Goal: Task Accomplishment & Management: Manage account settings

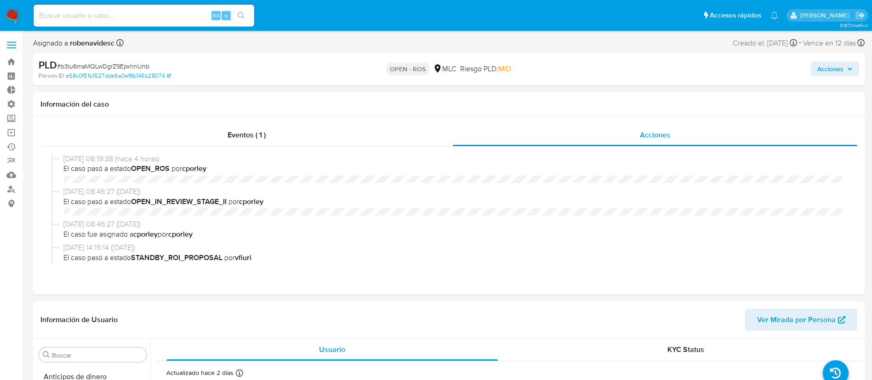
select select "10"
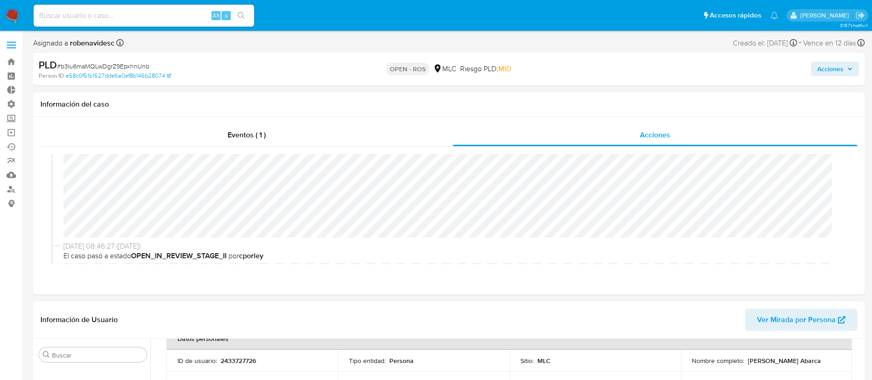
click at [830, 64] on span "Acciones" at bounding box center [830, 69] width 26 height 15
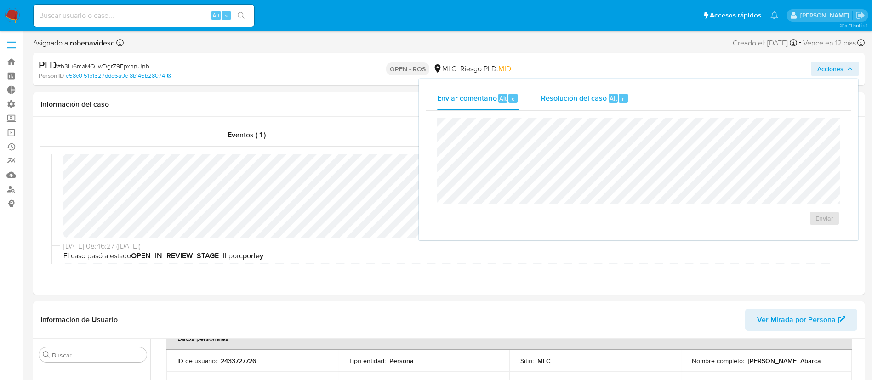
click at [569, 97] on span "Resolución del caso" at bounding box center [574, 98] width 66 height 11
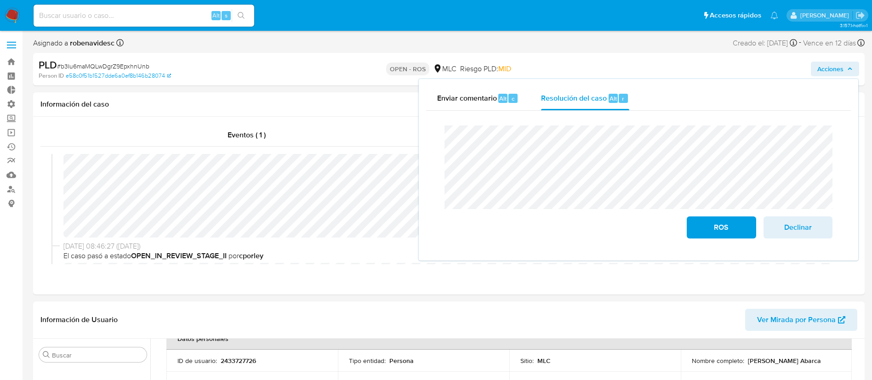
click at [436, 168] on div "Cierre de caso ROS Declinar" at bounding box center [638, 182] width 425 height 142
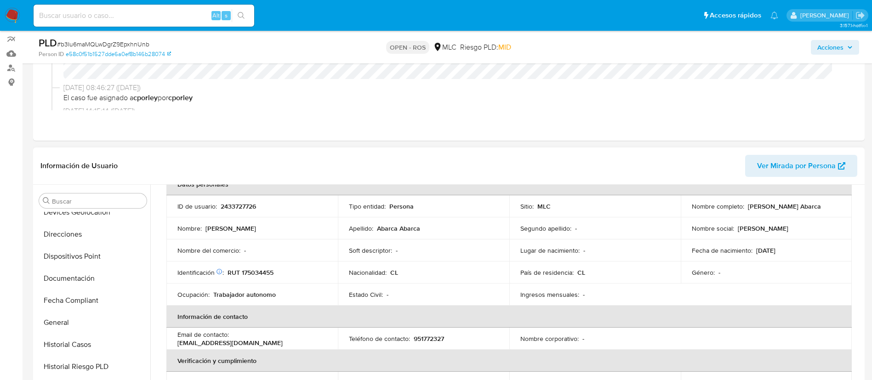
scroll to position [159, 0]
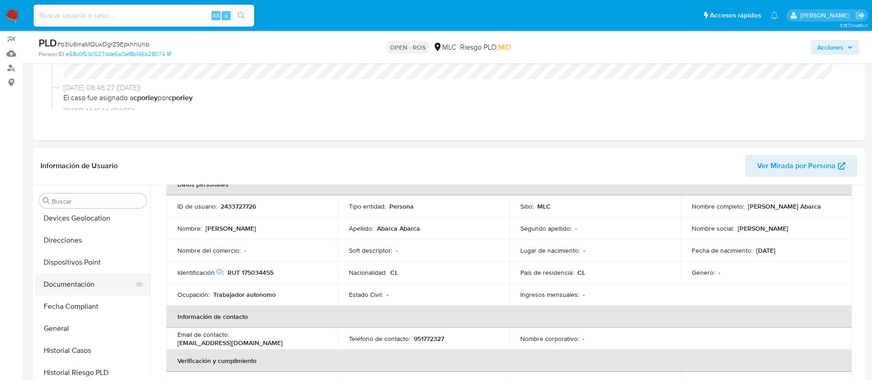
click at [71, 281] on button "Documentación" at bounding box center [89, 284] width 108 height 22
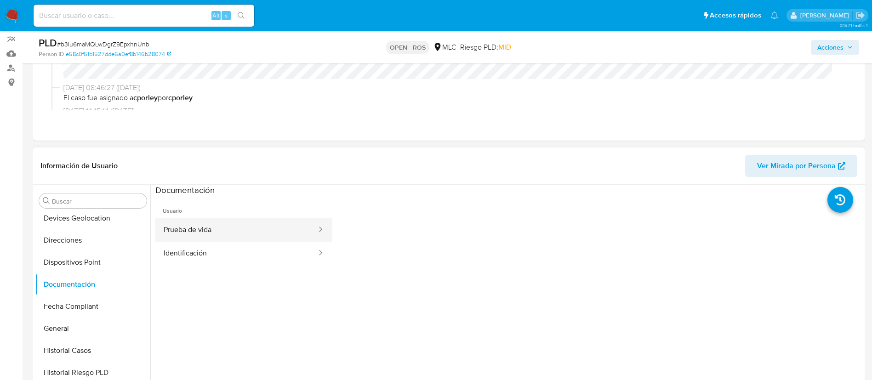
click at [236, 235] on button "Prueba de vida" at bounding box center [236, 229] width 162 height 23
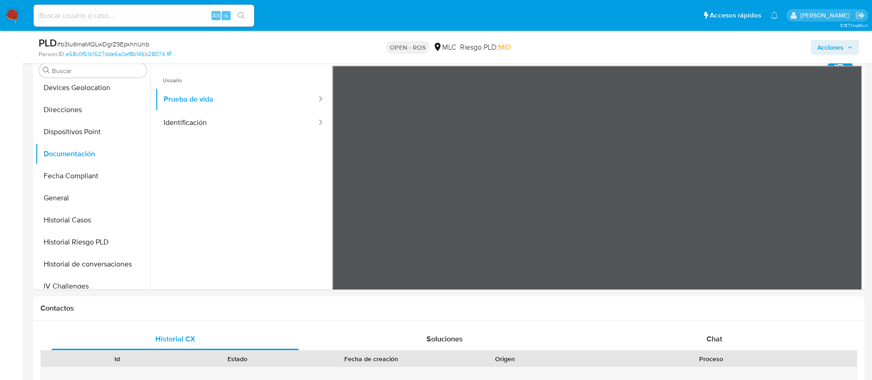
scroll to position [252, 0]
click at [198, 121] on button "Identificación" at bounding box center [236, 122] width 162 height 23
click at [271, 210] on ul "Usuario Prueba de vida Identificación" at bounding box center [243, 197] width 177 height 265
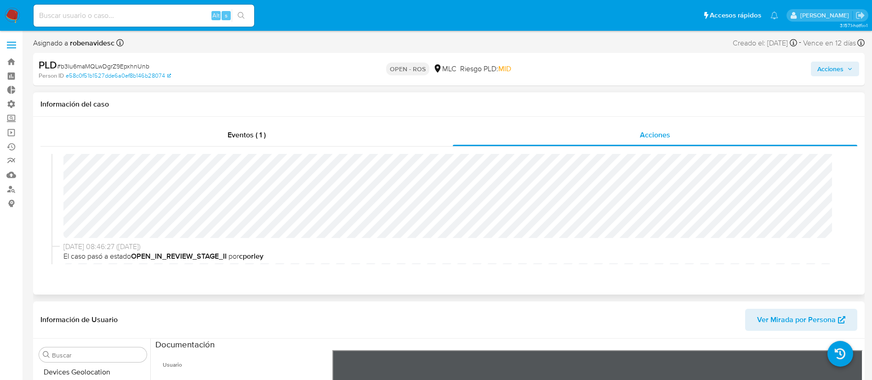
scroll to position [50, 0]
click at [817, 66] on span "Acciones" at bounding box center [830, 69] width 26 height 15
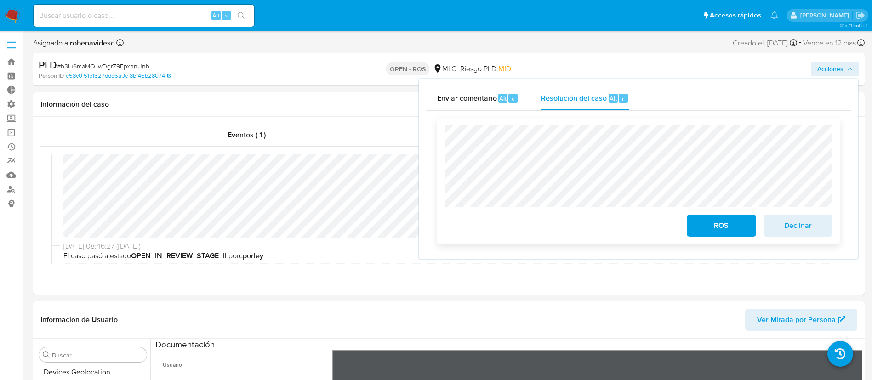
click at [704, 223] on span "ROS" at bounding box center [721, 226] width 45 height 20
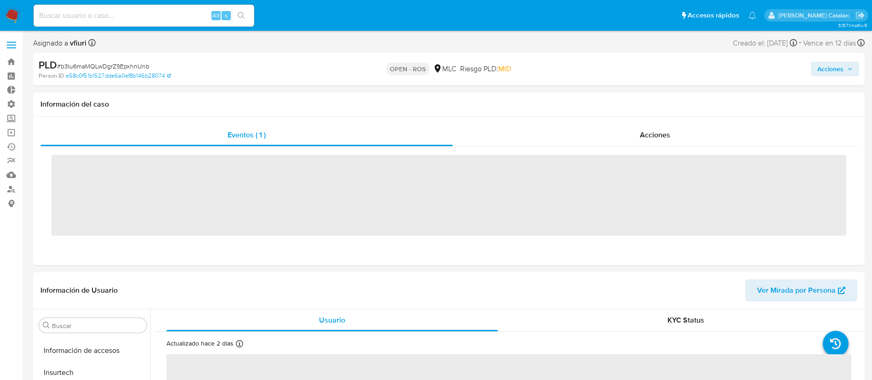
scroll to position [388, 0]
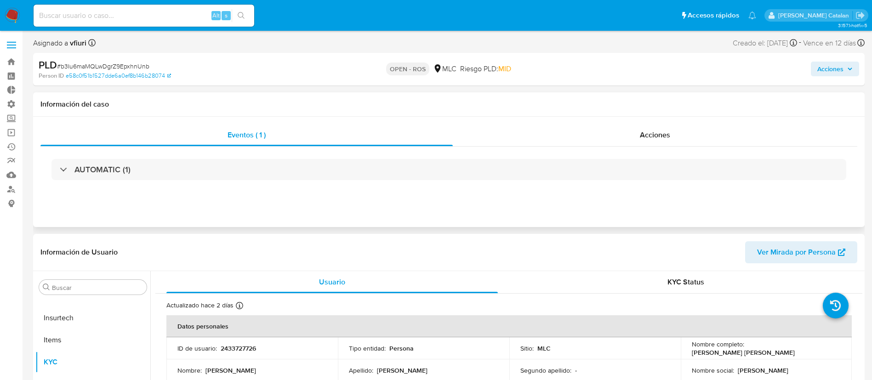
drag, startPoint x: 623, startPoint y: 148, endPoint x: 658, endPoint y: 121, distance: 44.3
click at [658, 121] on div "Eventos ( 1 ) Acciones AUTOMATIC (1)" at bounding box center [448, 172] width 831 height 110
select select "10"
click at [658, 121] on div "Eventos ( 1 ) Acciones AUTOMATIC (1)" at bounding box center [448, 172] width 831 height 110
click at [656, 128] on div "Acciones" at bounding box center [655, 135] width 404 height 22
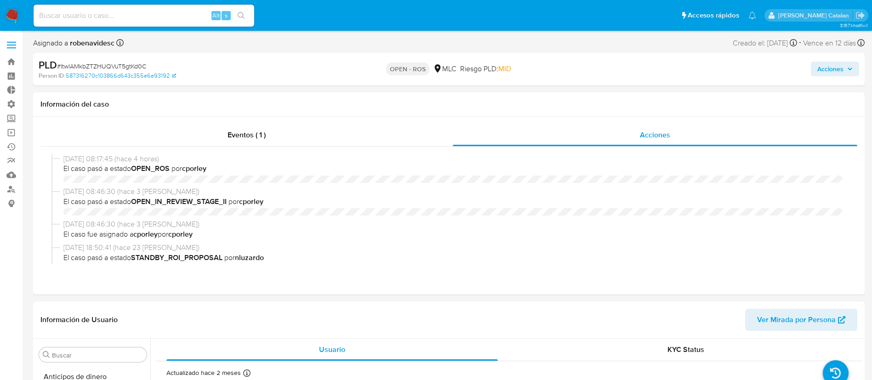
select select "10"
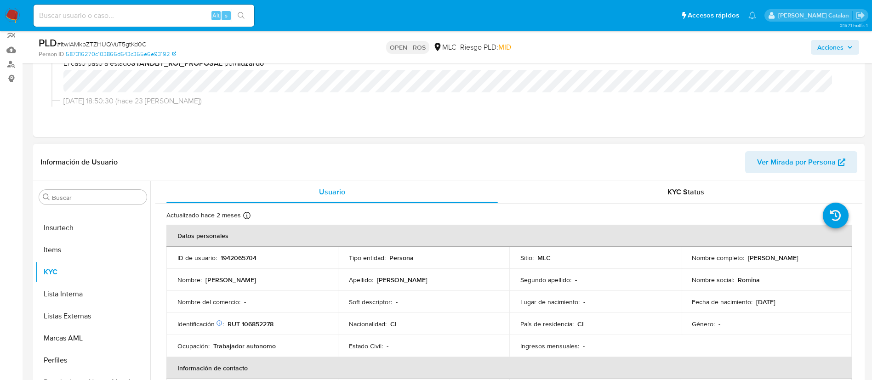
scroll to position [126, 0]
drag, startPoint x: 283, startPoint y: 255, endPoint x: 219, endPoint y: 256, distance: 63.9
click at [219, 256] on div "ID de usuario : 1942065704" at bounding box center [251, 256] width 149 height 8
copy p "1942065704"
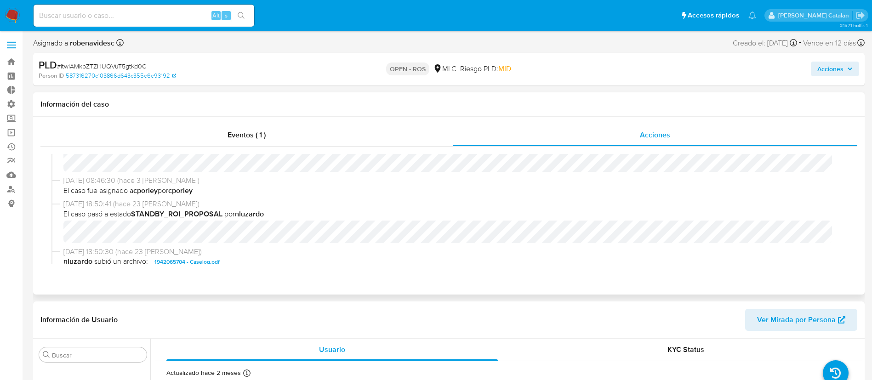
scroll to position [156, 0]
drag, startPoint x: 191, startPoint y: 80, endPoint x: 38, endPoint y: 63, distance: 153.9
click at [38, 63] on div "PLD # ItwlAMkbZTZHUQVuT5gtKd0C Person ID 587316270c103866d643c355e6e93192 OPEN …" at bounding box center [448, 69] width 831 height 33
copy div "PLD # ItwlAMkbZTZHUQVuT5gtKd0C Person ID 587316270c103866d643c355e6e93192"
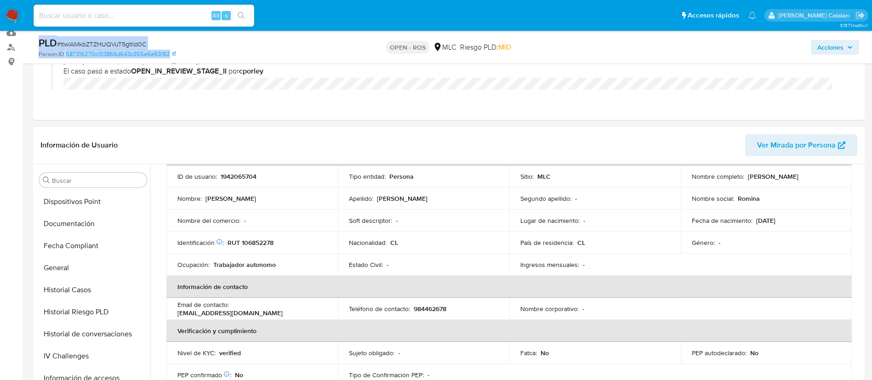
scroll to position [198, 0]
click at [61, 230] on button "Documentación" at bounding box center [89, 225] width 108 height 22
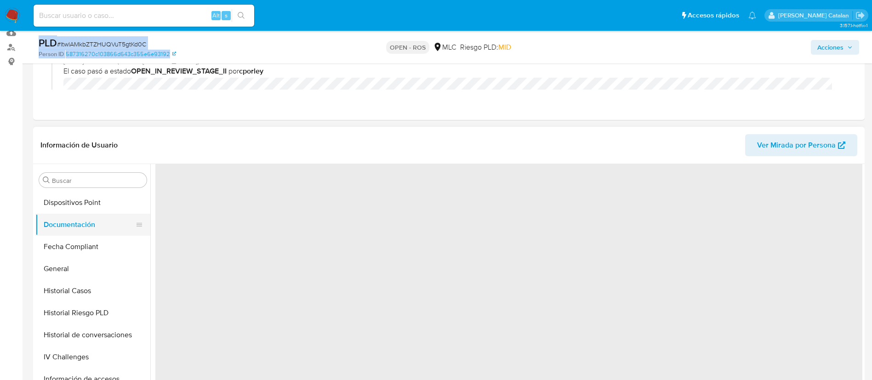
scroll to position [0, 0]
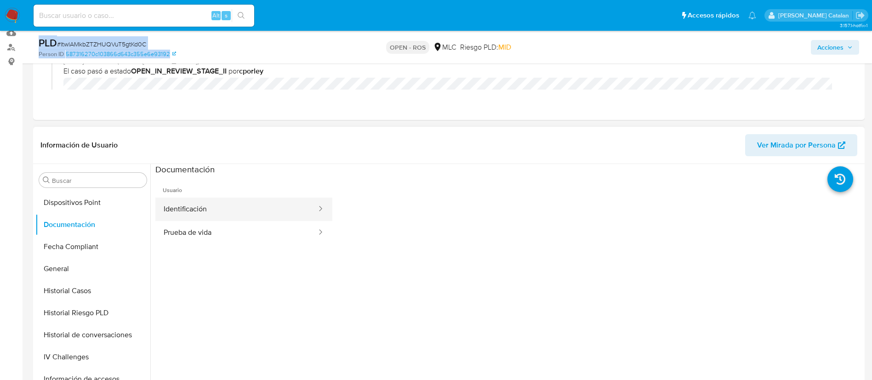
click at [185, 212] on button "Identificación" at bounding box center [236, 209] width 162 height 23
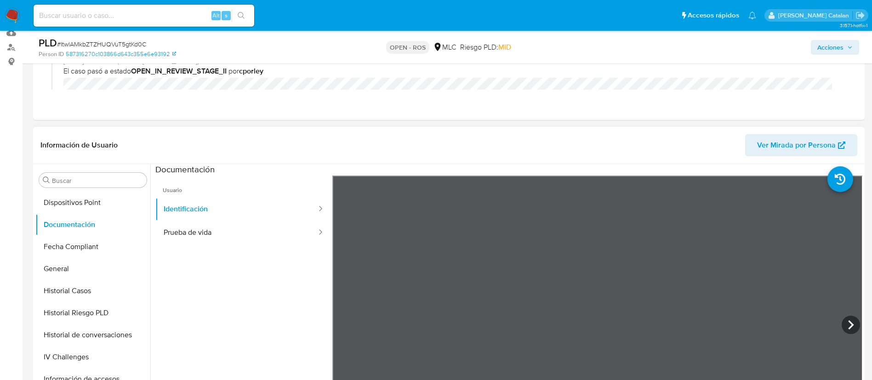
click at [232, 306] on ul "Usuario Identificación Prueba de vida" at bounding box center [243, 308] width 177 height 265
click at [201, 229] on button "Prueba de vida" at bounding box center [236, 232] width 162 height 23
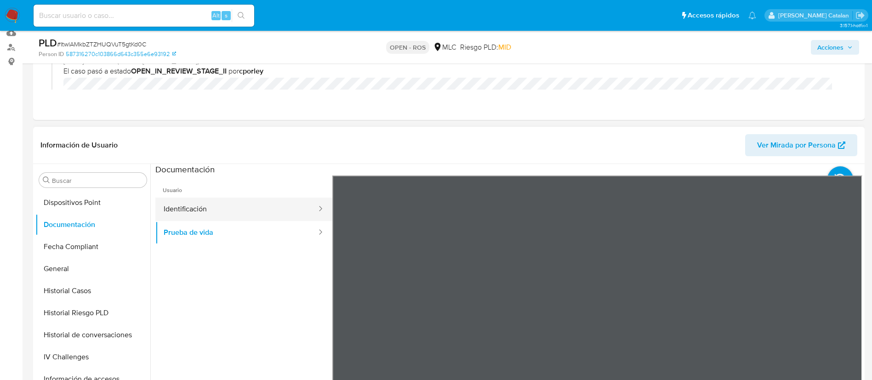
click at [217, 214] on button "Identificación" at bounding box center [236, 209] width 162 height 23
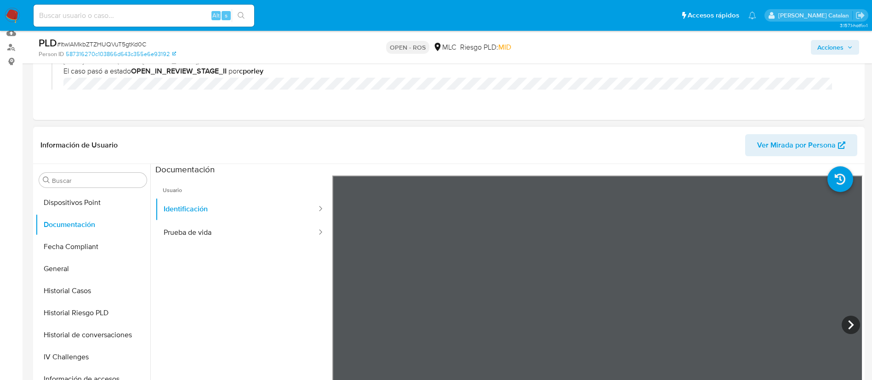
click at [251, 318] on ul "Usuario Identificación Prueba de vida" at bounding box center [243, 308] width 177 height 265
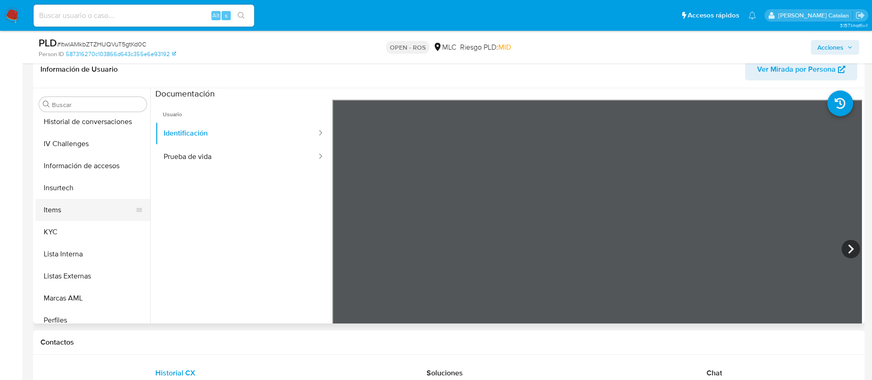
scroll to position [337, 0]
click at [60, 223] on button "KYC" at bounding box center [89, 230] width 108 height 22
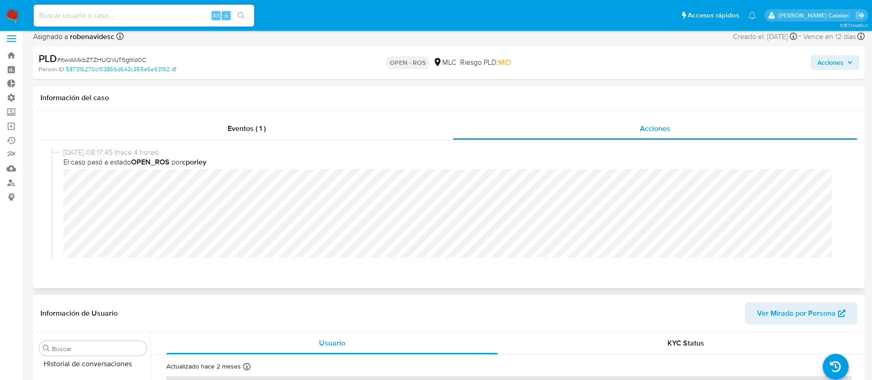
scroll to position [0, 0]
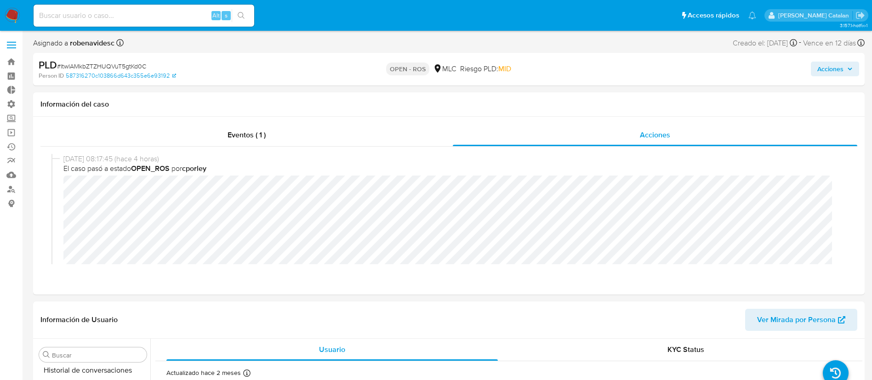
click at [817, 70] on span "Acciones" at bounding box center [830, 69] width 26 height 15
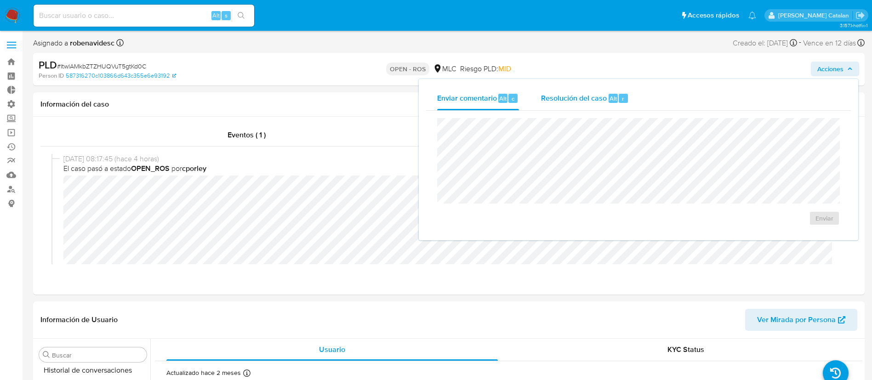
click at [563, 108] on div "Resolución del caso Alt r" at bounding box center [585, 98] width 88 height 24
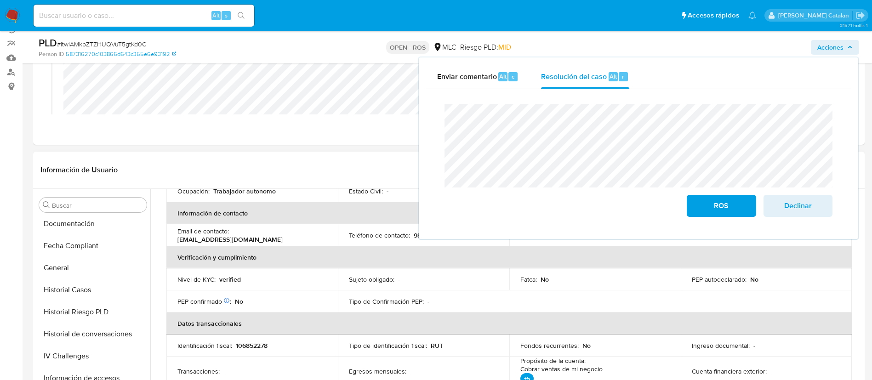
scroll to position [222, 0]
click at [66, 262] on button "General" at bounding box center [89, 269] width 108 height 22
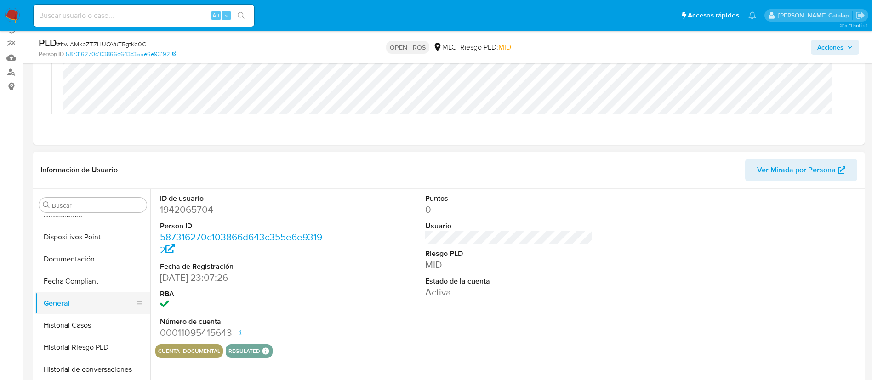
scroll to position [188, 0]
click at [73, 251] on button "Documentación" at bounding box center [89, 260] width 108 height 22
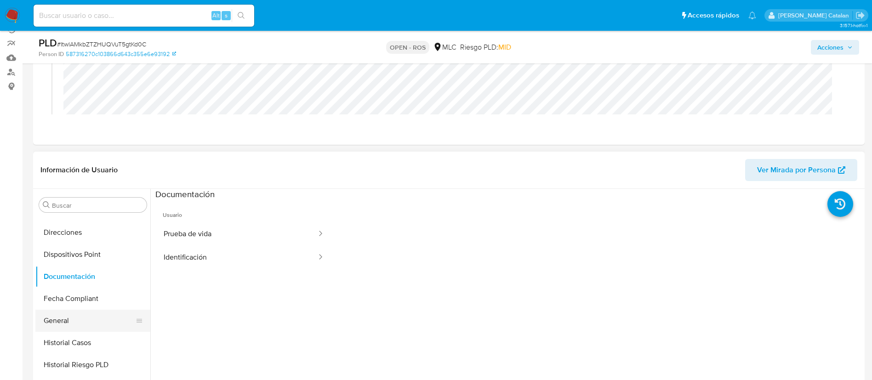
scroll to position [171, 0]
click at [65, 235] on button "Direcciones" at bounding box center [89, 233] width 108 height 22
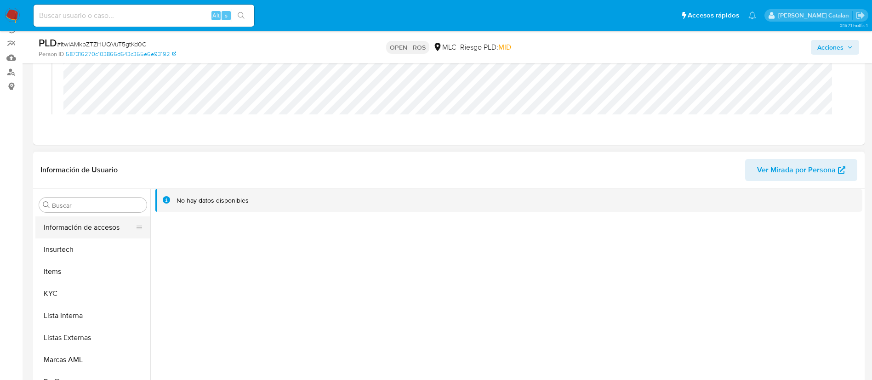
scroll to position [382, 0]
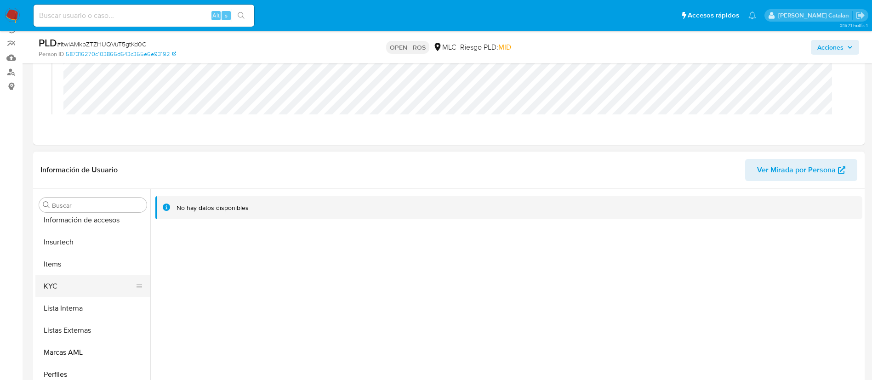
click at [62, 290] on button "KYC" at bounding box center [89, 286] width 108 height 22
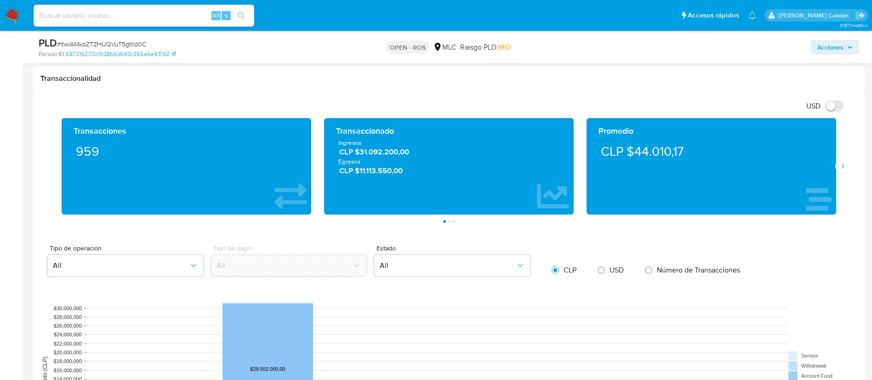
scroll to position [666, 0]
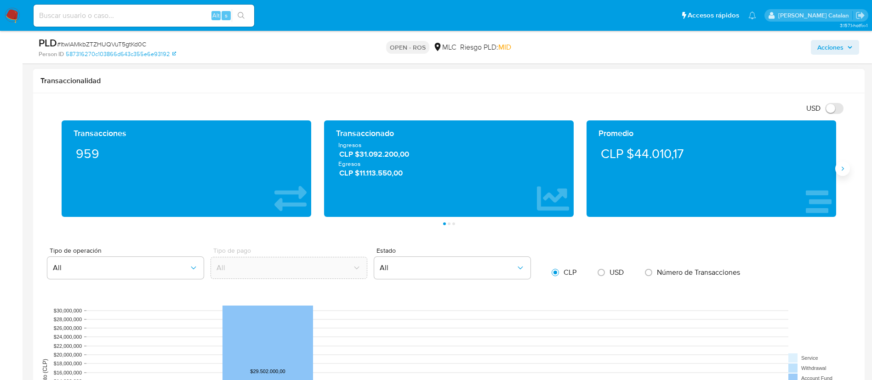
click at [848, 171] on button "Siguiente" at bounding box center [842, 168] width 15 height 15
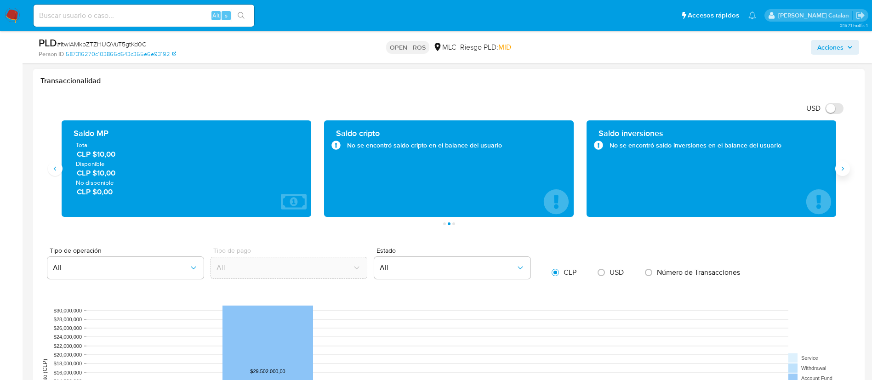
click at [848, 171] on button "Siguiente" at bounding box center [842, 168] width 15 height 15
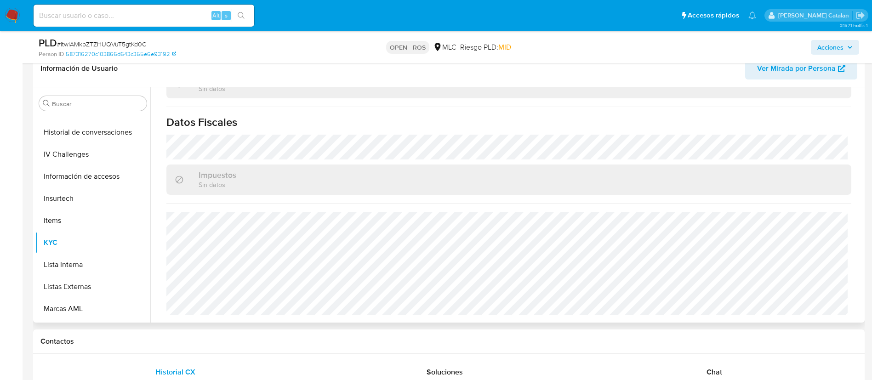
scroll to position [388, 0]
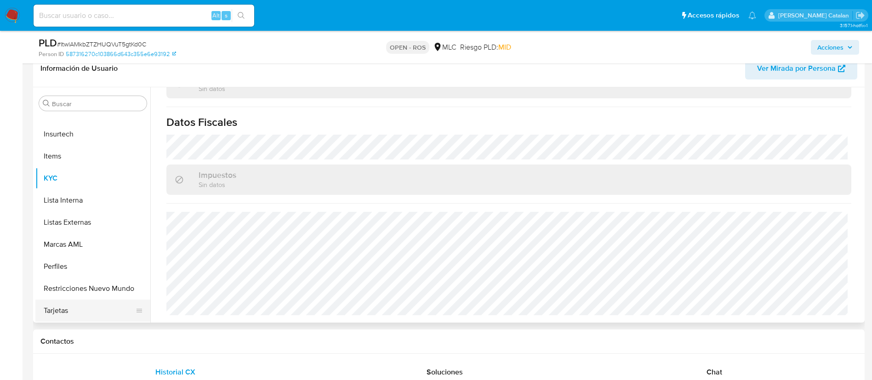
click at [66, 304] on button "Tarjetas" at bounding box center [89, 311] width 108 height 22
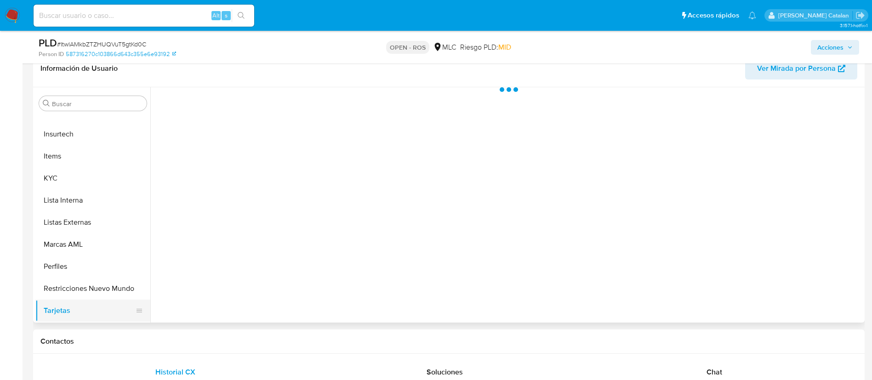
scroll to position [0, 0]
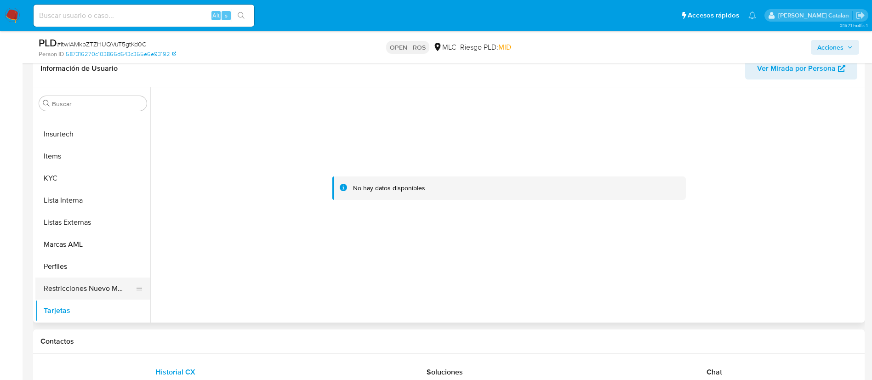
click at [64, 284] on button "Restricciones Nuevo Mundo" at bounding box center [89, 289] width 108 height 22
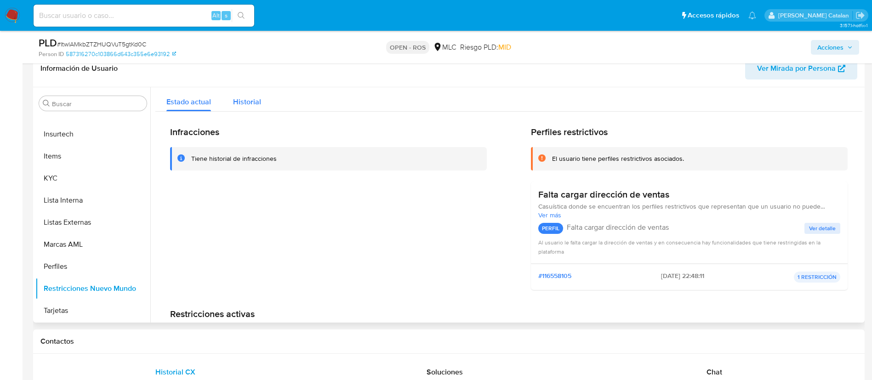
click at [256, 108] on div "Historial" at bounding box center [247, 99] width 28 height 24
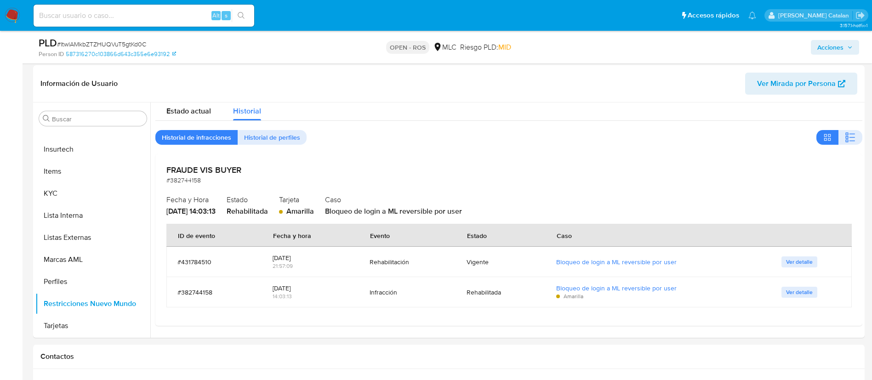
scroll to position [201, 0]
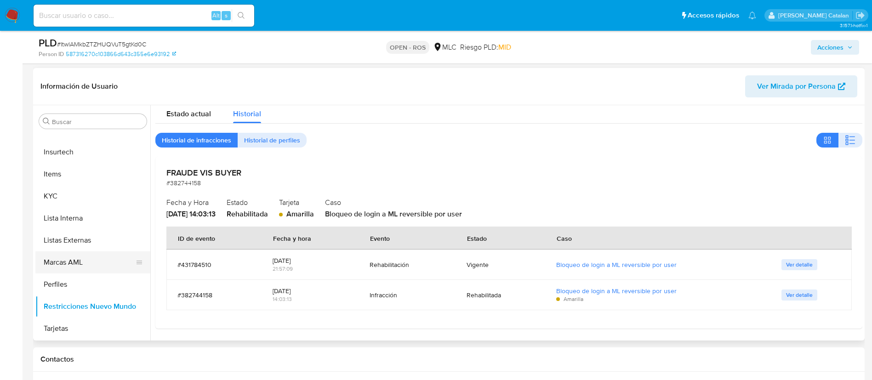
click at [59, 269] on button "Marcas AML" at bounding box center [89, 262] width 108 height 22
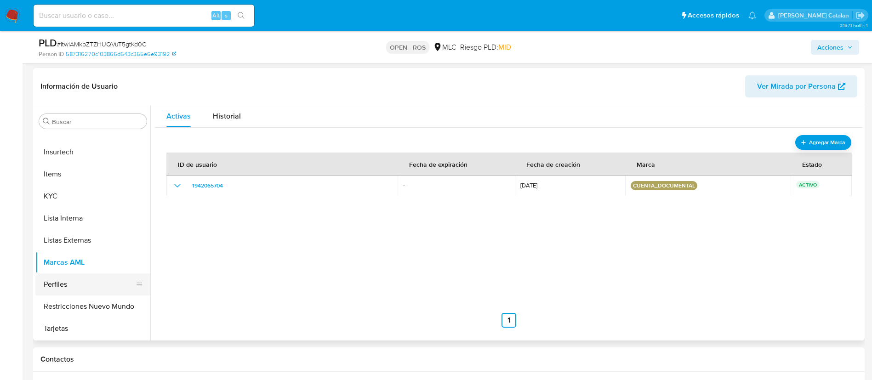
click at [57, 286] on button "Perfiles" at bounding box center [89, 284] width 108 height 22
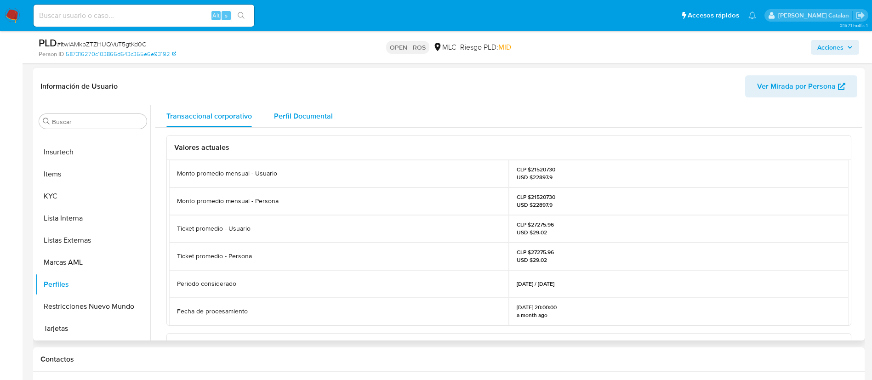
click at [293, 115] on span "Perfil Documental" at bounding box center [303, 116] width 59 height 11
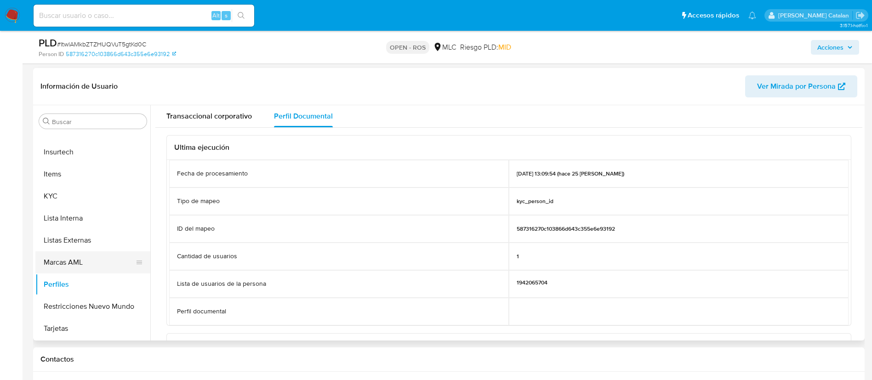
click at [60, 252] on button "Marcas AML" at bounding box center [89, 262] width 108 height 22
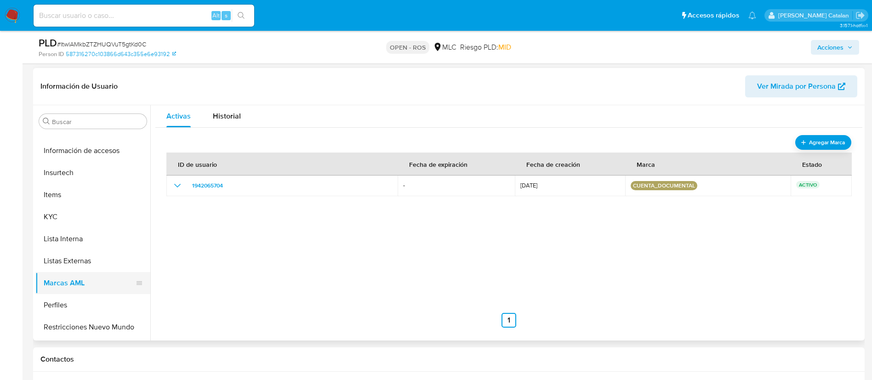
scroll to position [366, 0]
click at [61, 254] on button "Listas Externas" at bounding box center [92, 262] width 115 height 22
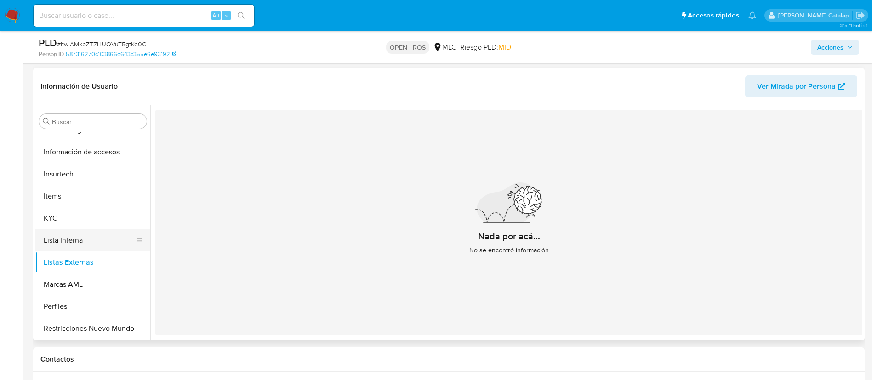
click at [79, 239] on button "Lista Interna" at bounding box center [89, 240] width 108 height 22
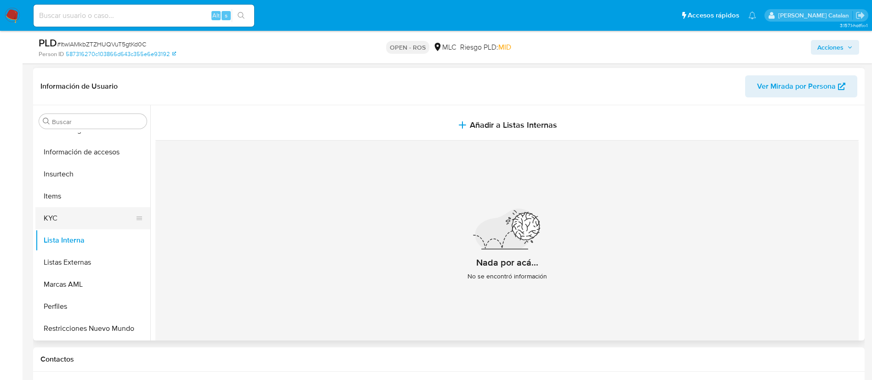
click at [75, 216] on button "KYC" at bounding box center [89, 218] width 108 height 22
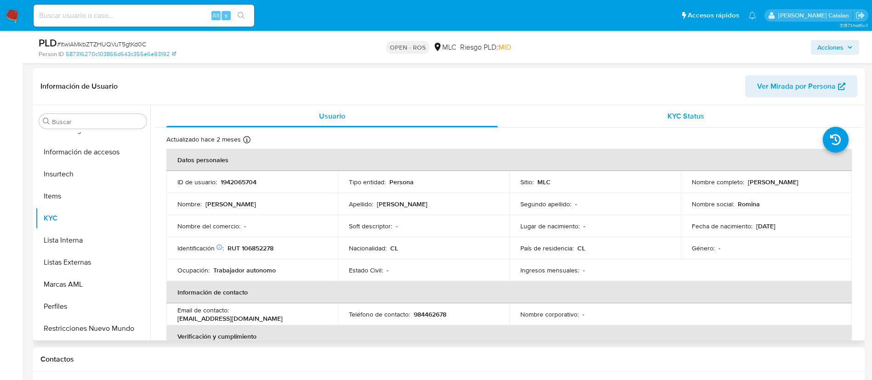
click at [672, 115] on span "KYC Status" at bounding box center [685, 116] width 37 height 11
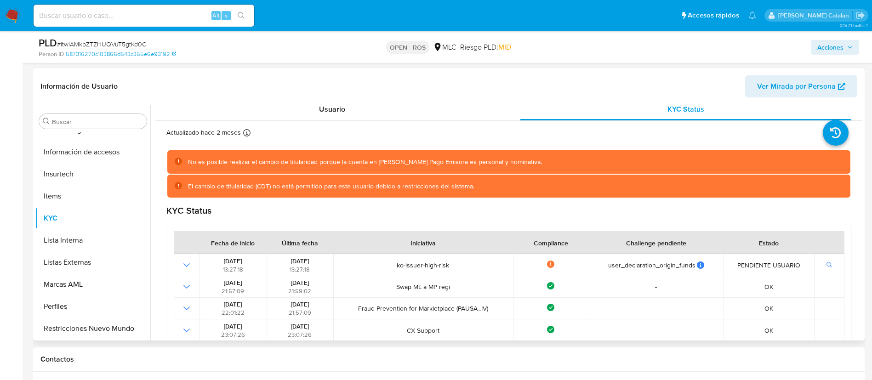
scroll to position [0, 0]
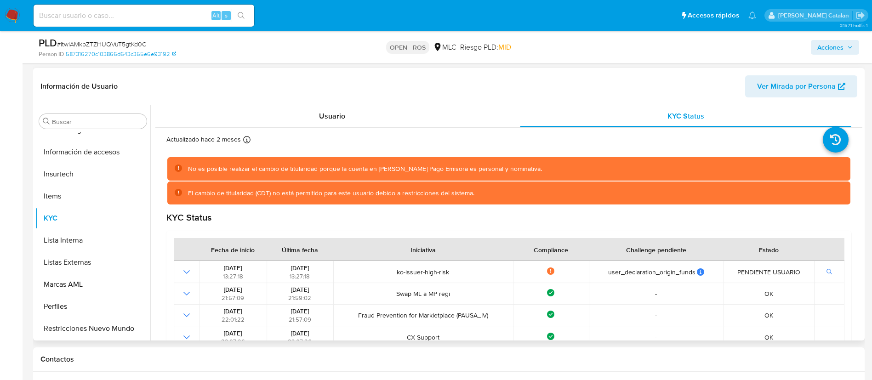
click at [757, 82] on button "Ver Mirada por Persona" at bounding box center [801, 86] width 112 height 22
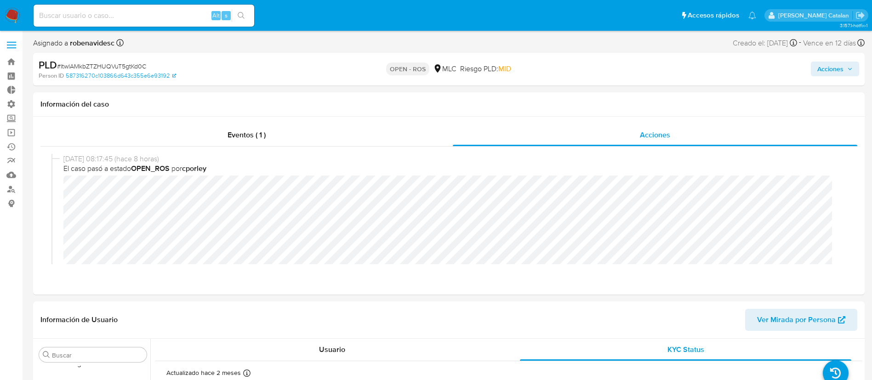
click at [844, 66] on span "Acciones" at bounding box center [834, 69] width 35 height 13
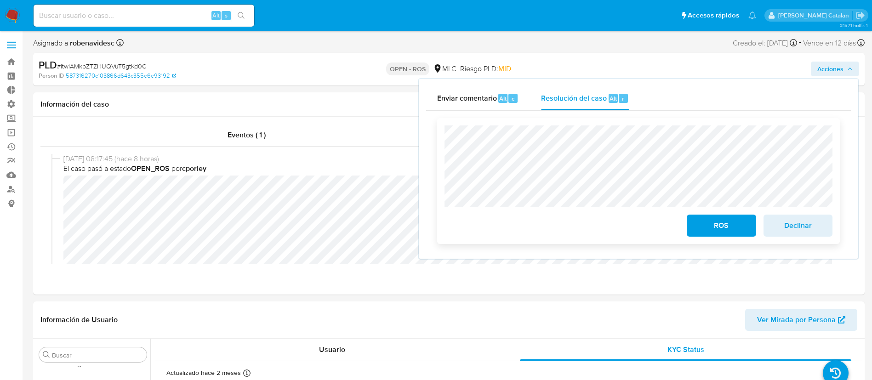
click at [706, 225] on span "ROS" at bounding box center [721, 226] width 45 height 20
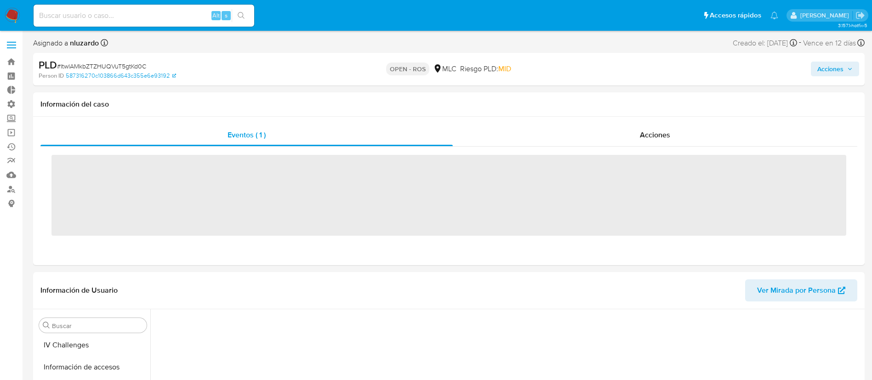
scroll to position [388, 0]
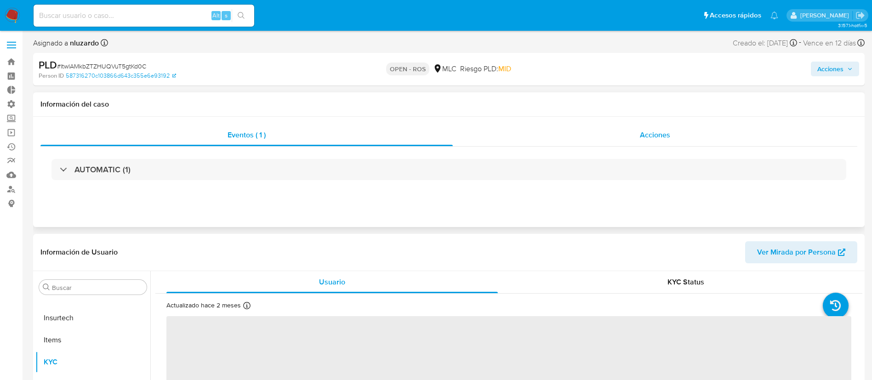
click at [635, 138] on div "Acciones" at bounding box center [655, 135] width 404 height 22
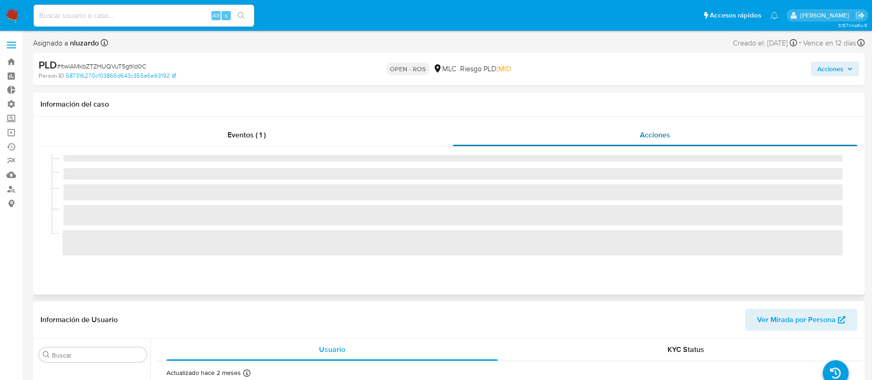
select select "10"
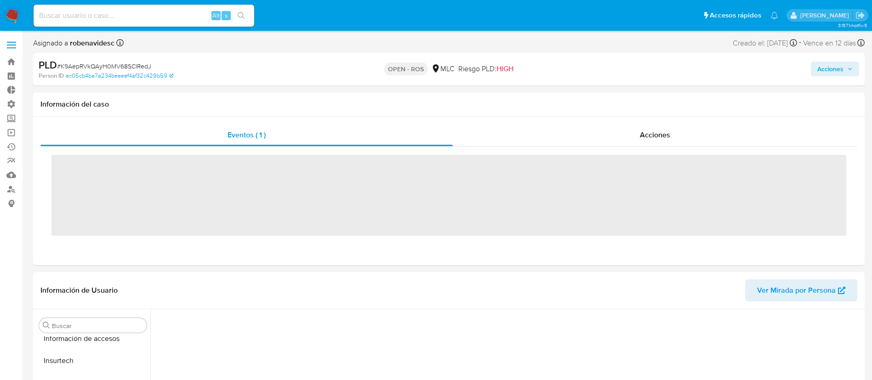
scroll to position [388, 0]
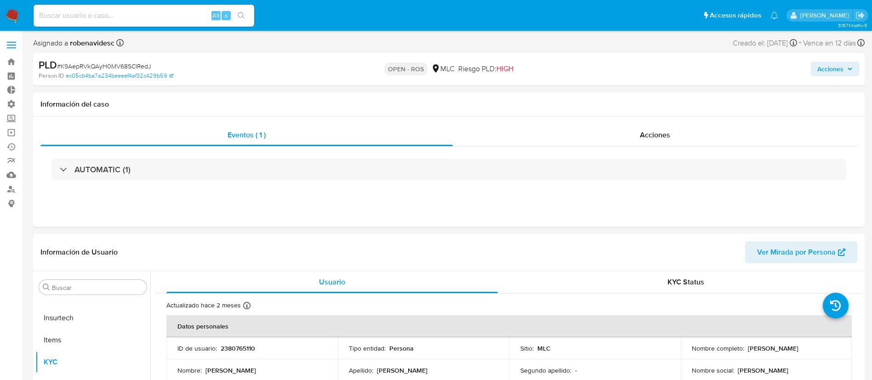
select select "10"
click at [648, 138] on span "Acciones" at bounding box center [655, 135] width 30 height 11
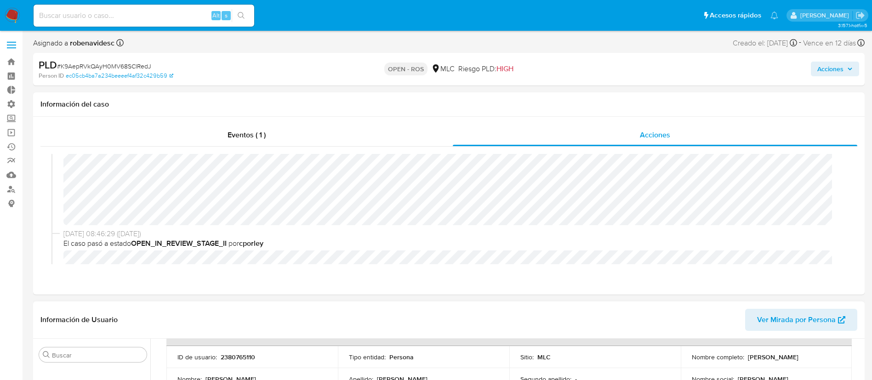
scroll to position [59, 0]
drag, startPoint x: 264, startPoint y: 357, endPoint x: 217, endPoint y: 352, distance: 46.7
click at [217, 352] on div "ID de usuario : 2380765110" at bounding box center [251, 356] width 149 height 8
copy div "2380765110"
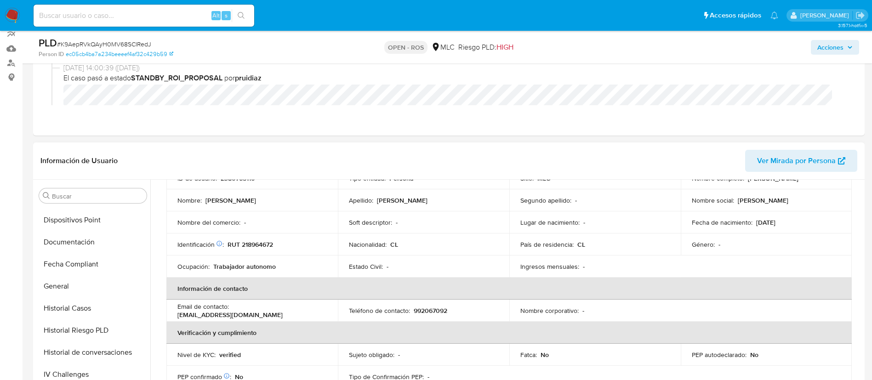
scroll to position [183, 0]
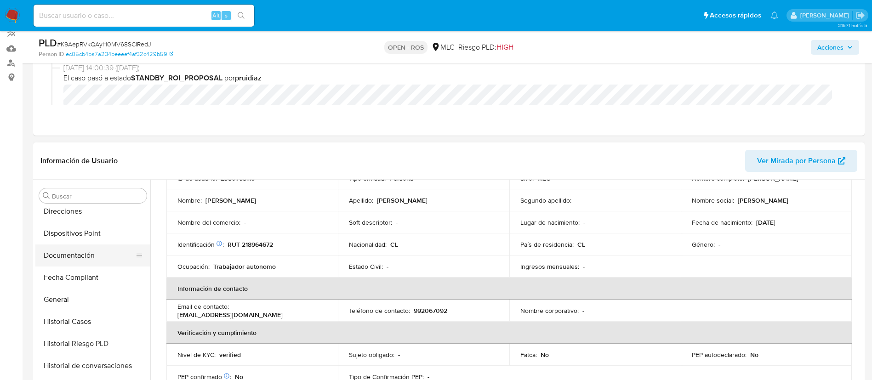
click at [68, 244] on button "Documentación" at bounding box center [89, 255] width 108 height 22
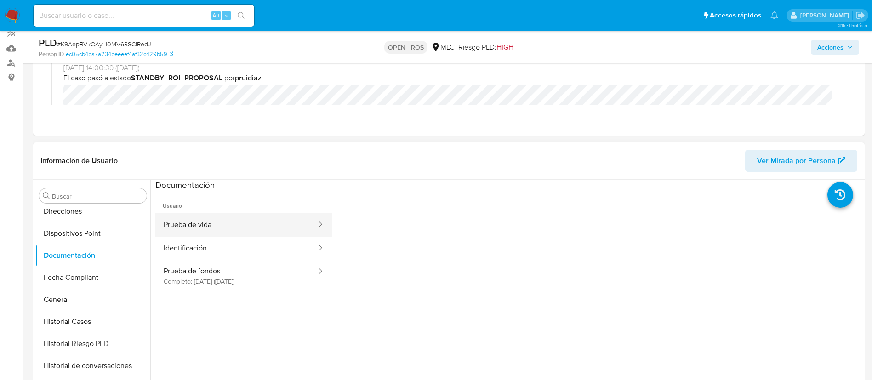
click at [190, 232] on button "Prueba de vida" at bounding box center [236, 224] width 162 height 23
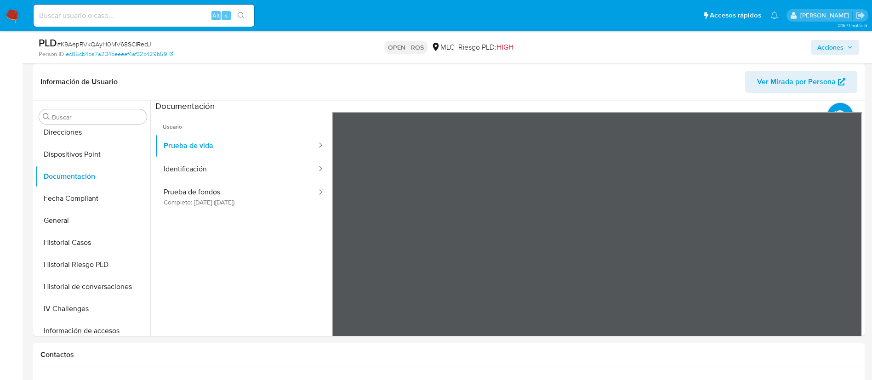
scroll to position [206, 0]
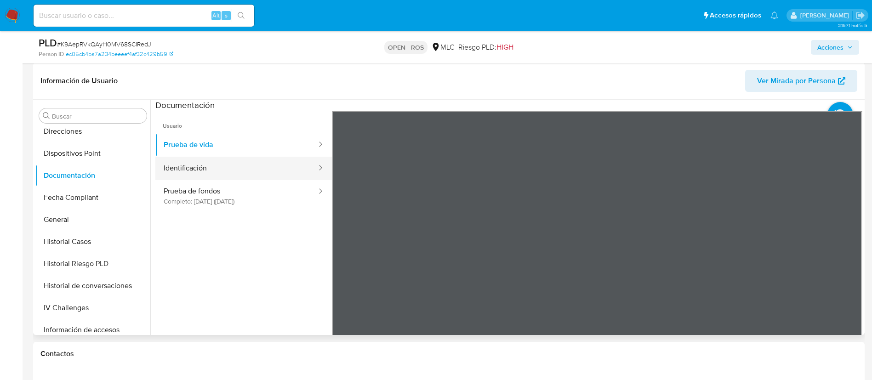
click at [280, 161] on button "Identificación" at bounding box center [236, 168] width 162 height 23
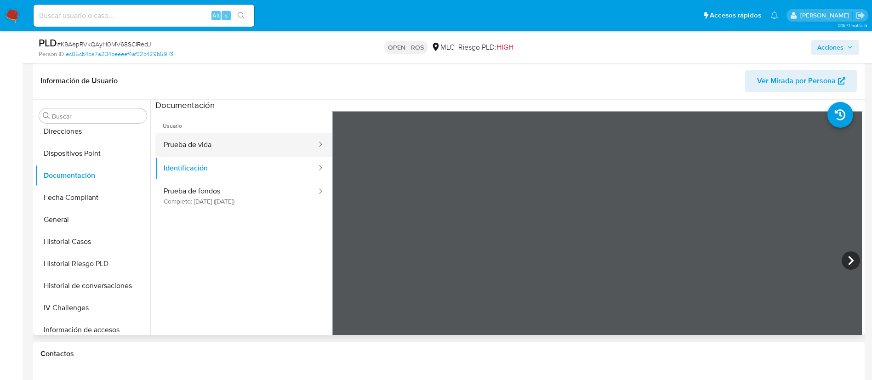
click at [220, 137] on button "Prueba de vida" at bounding box center [236, 144] width 162 height 23
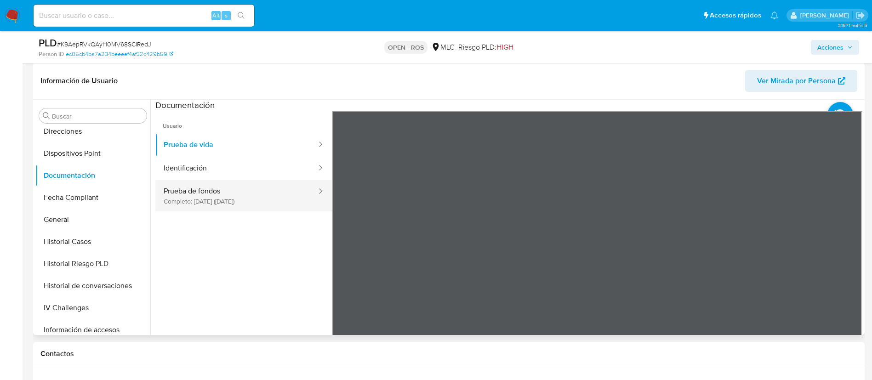
click at [210, 194] on button "Prueba de fondos Completo: 16/06/2025 (hace 2 meses)" at bounding box center [236, 195] width 162 height 31
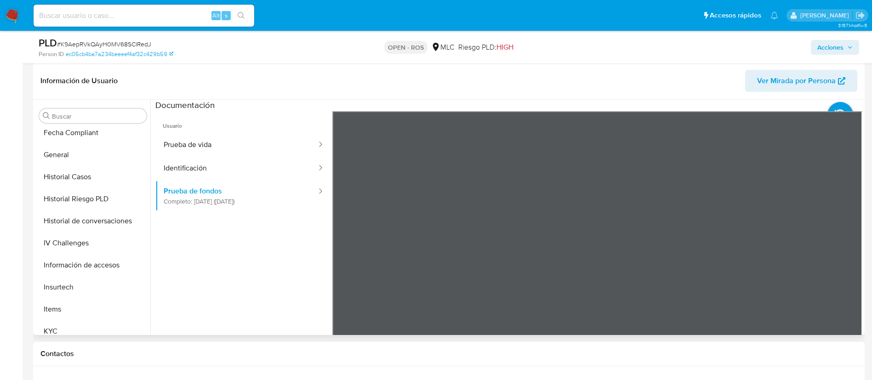
scroll to position [245, 0]
click at [74, 227] on button "Historial de conversaciones" at bounding box center [89, 224] width 108 height 22
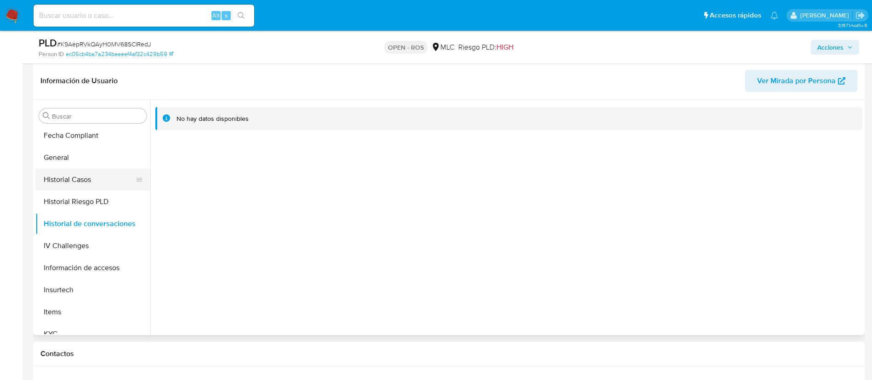
click at [82, 181] on button "Historial Casos" at bounding box center [89, 180] width 108 height 22
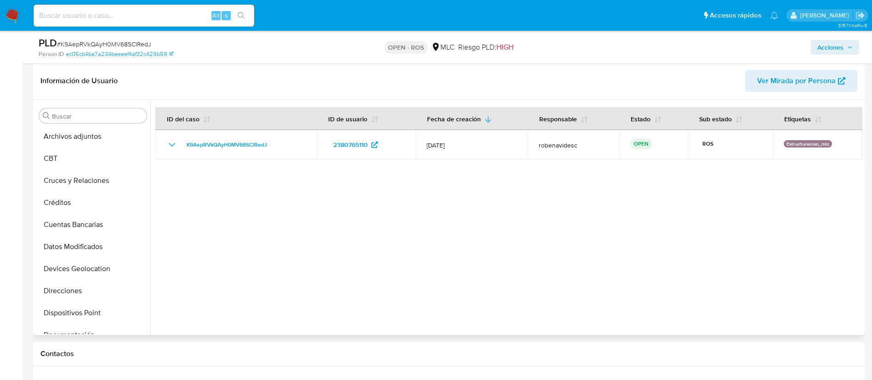
scroll to position [0, 0]
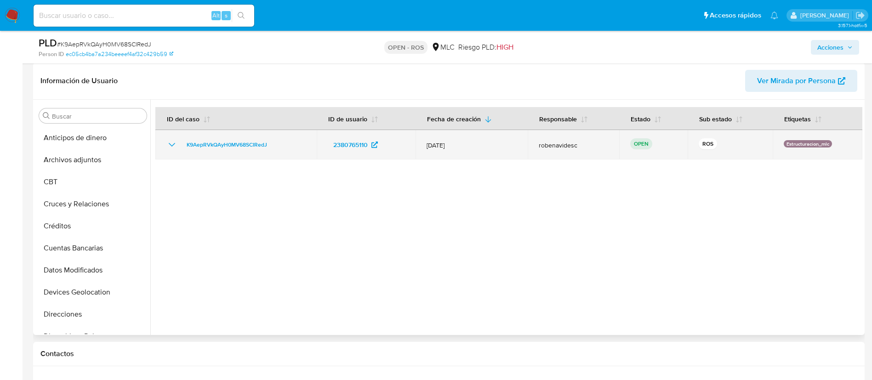
click at [176, 142] on icon "Mostrar/Ocultar" at bounding box center [171, 144] width 11 height 11
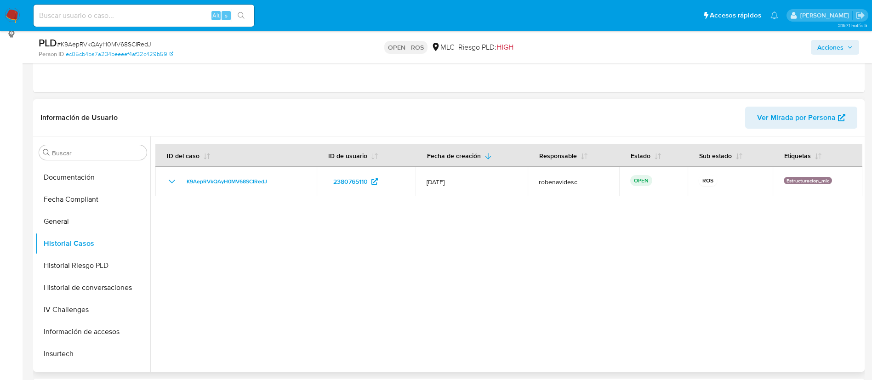
scroll to position [225, 0]
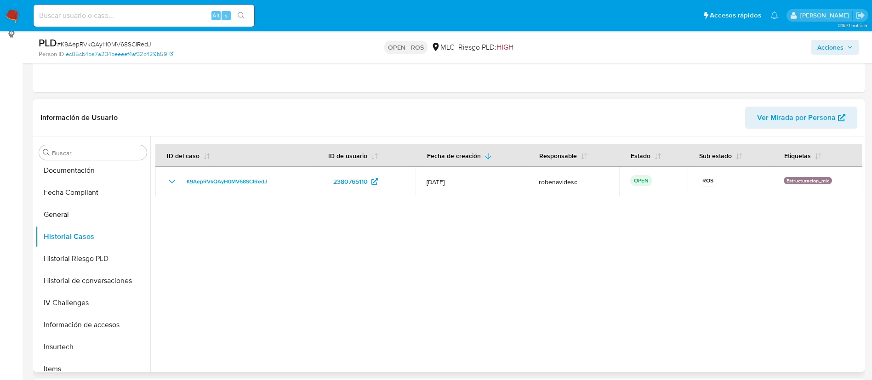
click at [390, 266] on div at bounding box center [506, 253] width 712 height 235
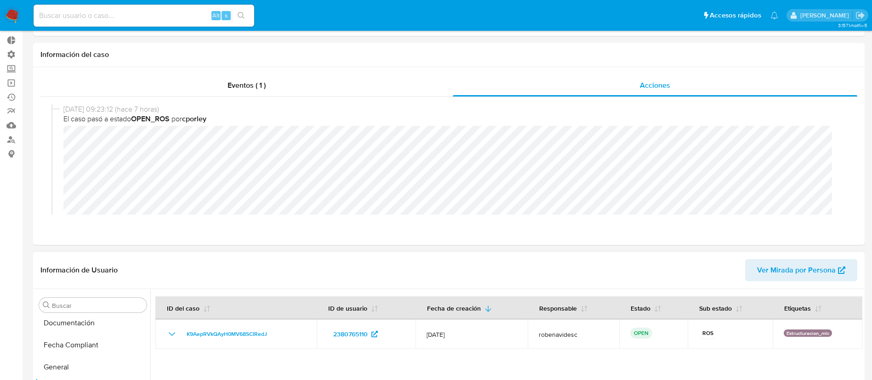
scroll to position [0, 0]
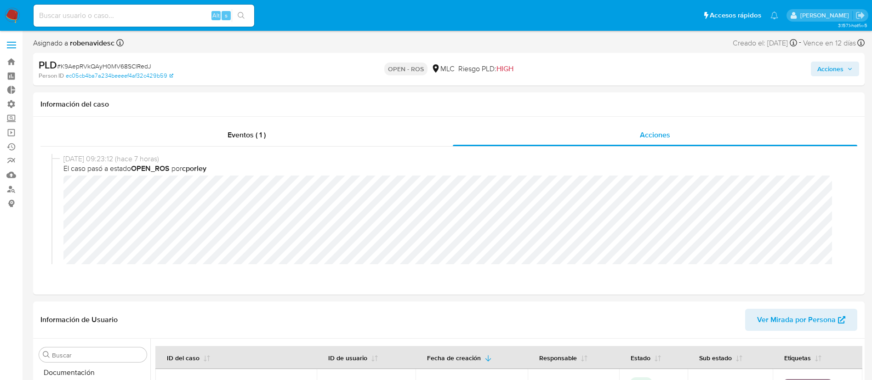
click at [816, 70] on button "Acciones" at bounding box center [835, 69] width 48 height 15
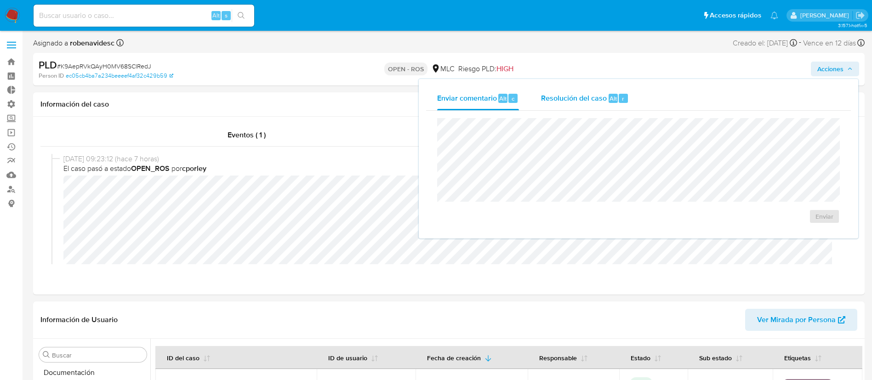
click at [554, 102] on span "Resolución del caso" at bounding box center [574, 98] width 66 height 11
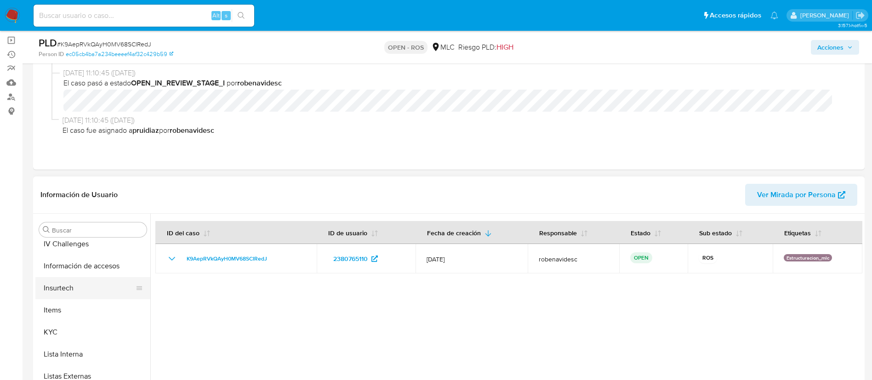
scroll to position [364, 0]
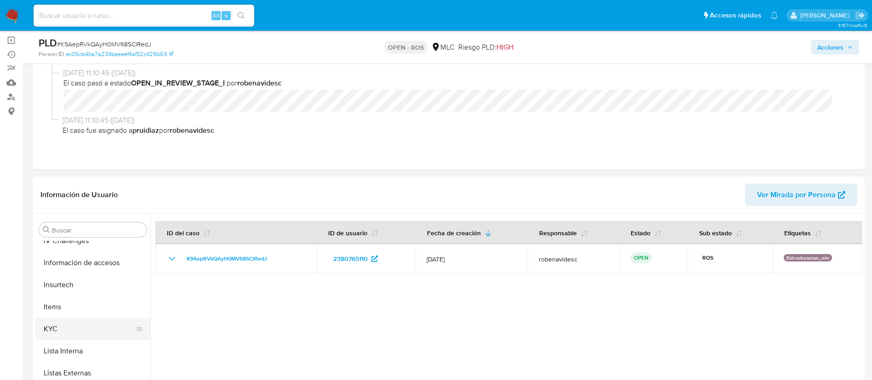
click at [59, 335] on button "KYC" at bounding box center [89, 329] width 108 height 22
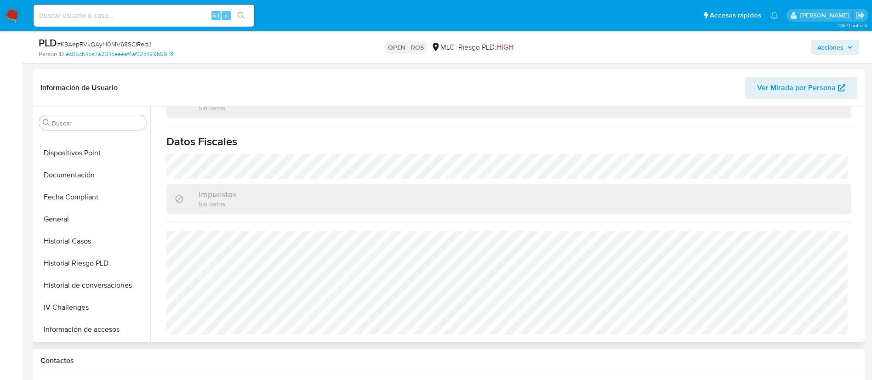
scroll to position [190, 0]
click at [73, 177] on button "Documentación" at bounding box center [89, 176] width 108 height 22
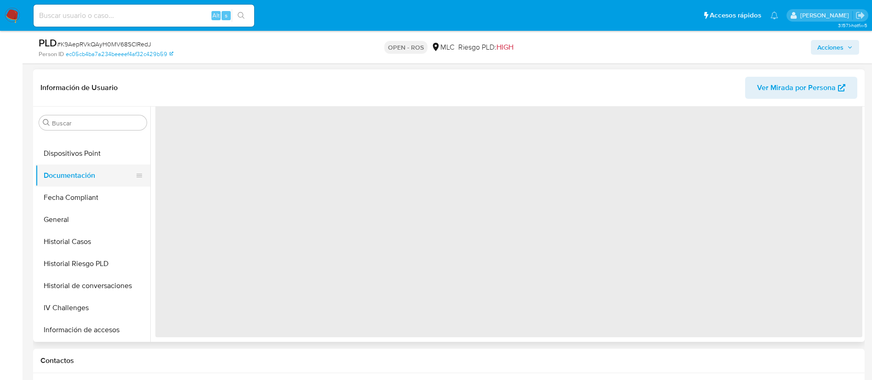
scroll to position [0, 0]
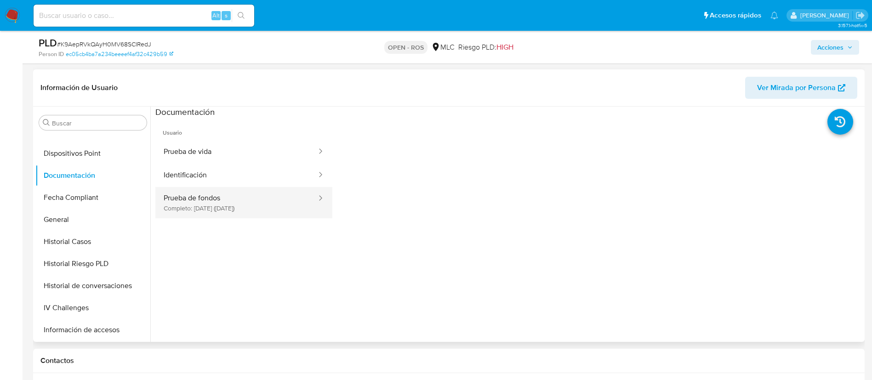
click at [230, 214] on button "Prueba de fondos Completo: 16/06/2025 (hace 2 meses)" at bounding box center [236, 202] width 162 height 31
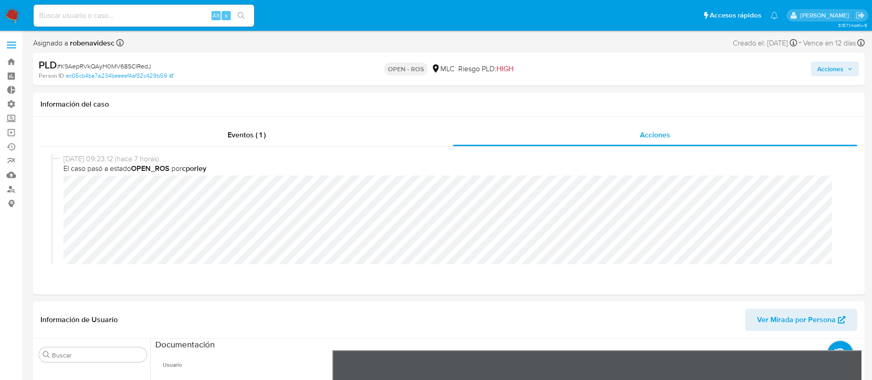
click at [824, 73] on span "Acciones" at bounding box center [830, 69] width 26 height 15
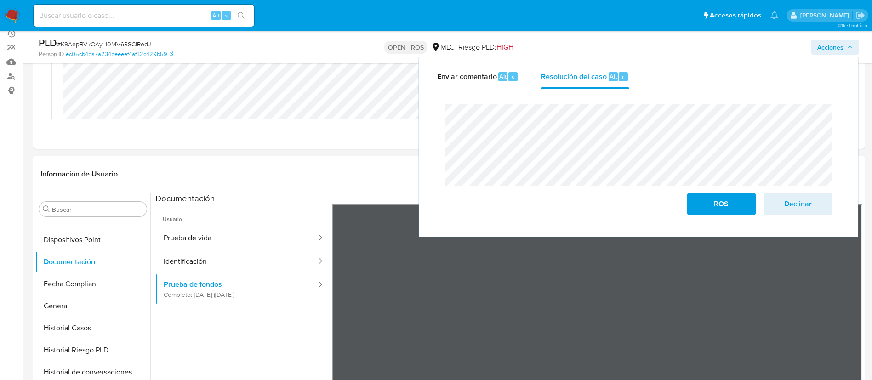
scroll to position [114, 0]
click at [704, 199] on span "ROS" at bounding box center [721, 204] width 45 height 20
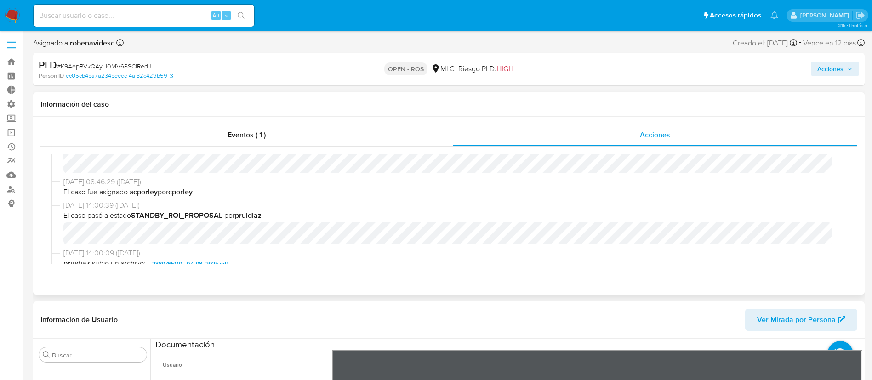
scroll to position [0, 0]
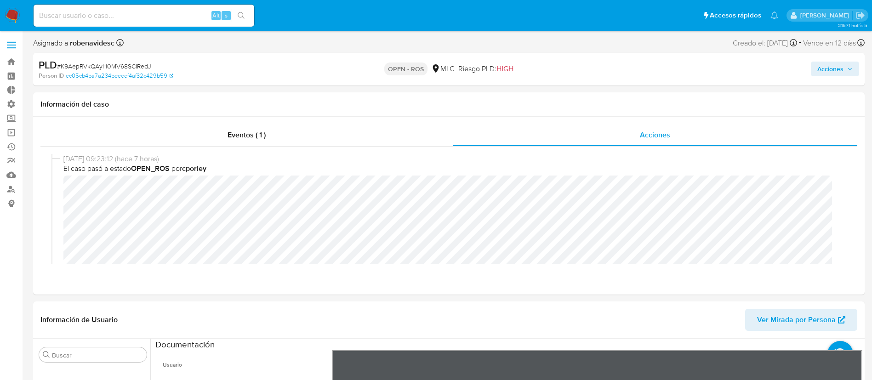
click at [829, 65] on span "Acciones" at bounding box center [830, 69] width 26 height 15
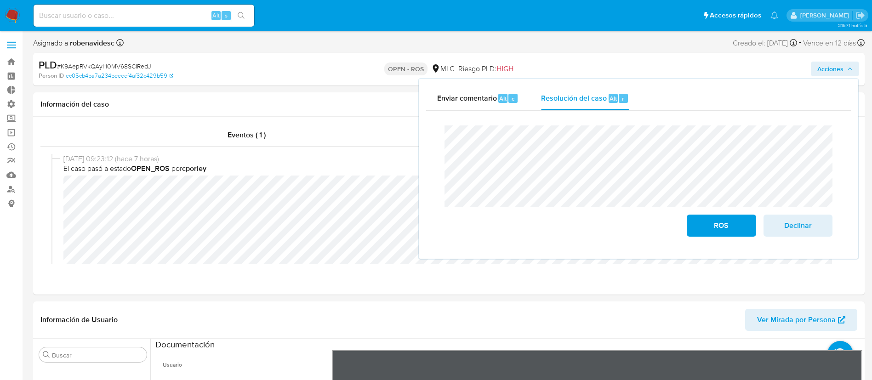
click at [398, 73] on div "PLD # K9AepRVkQAyH0MV68SCIRedJ Person ID ec05cb4ba7a234beeeef4af32c429b59 OPEN …" at bounding box center [448, 69] width 831 height 33
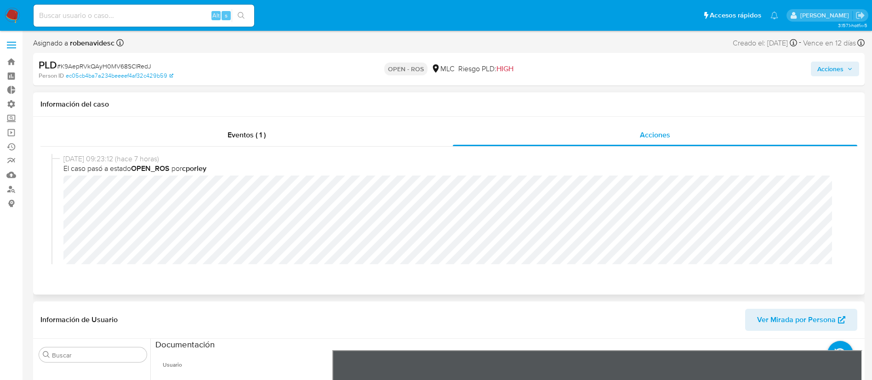
click at [711, 173] on span "El caso pasó a estado OPEN_ROS por cporley" at bounding box center [452, 169] width 779 height 10
click at [811, 68] on button "Acciones" at bounding box center [835, 69] width 48 height 15
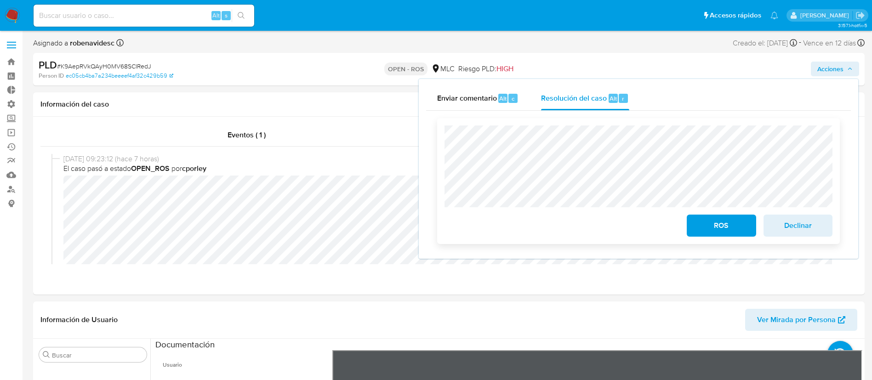
click at [704, 217] on span "ROS" at bounding box center [721, 226] width 45 height 20
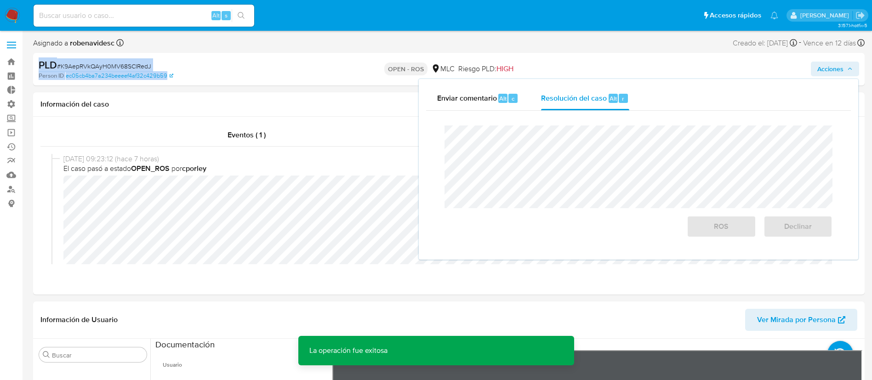
drag, startPoint x: 192, startPoint y: 75, endPoint x: 34, endPoint y: 64, distance: 158.0
click at [34, 64] on div "PLD # K9AepRVkQAyH0MV68SCIRedJ Person ID ec05cb4ba7a234beeeef4af32c429b59 OPEN …" at bounding box center [448, 69] width 831 height 33
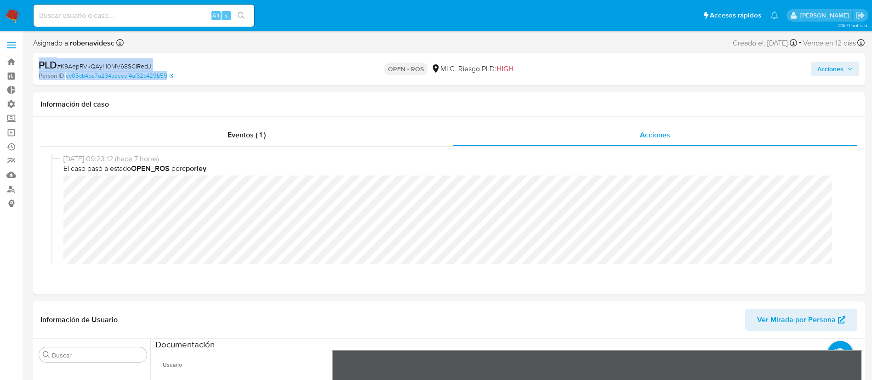
copy div "PLD # K9AepRVkQAyH0MV68SCIRedJ Person ID ec05cb4ba7a234beeeef4af32c429b59"
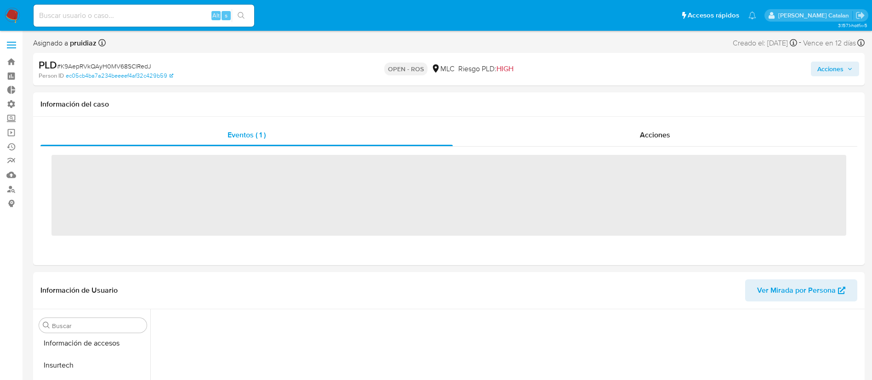
scroll to position [388, 0]
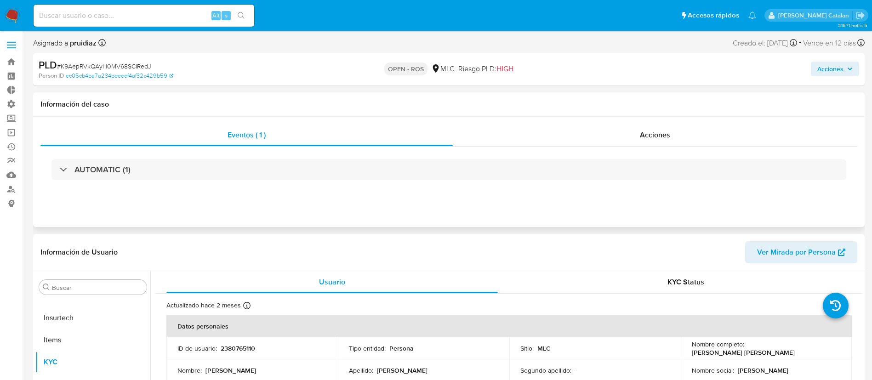
select select "10"
click at [680, 136] on div "Acciones" at bounding box center [655, 135] width 404 height 22
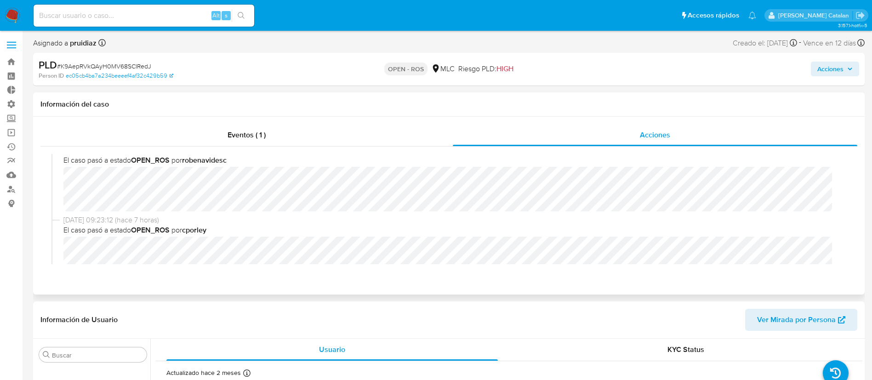
scroll to position [0, 0]
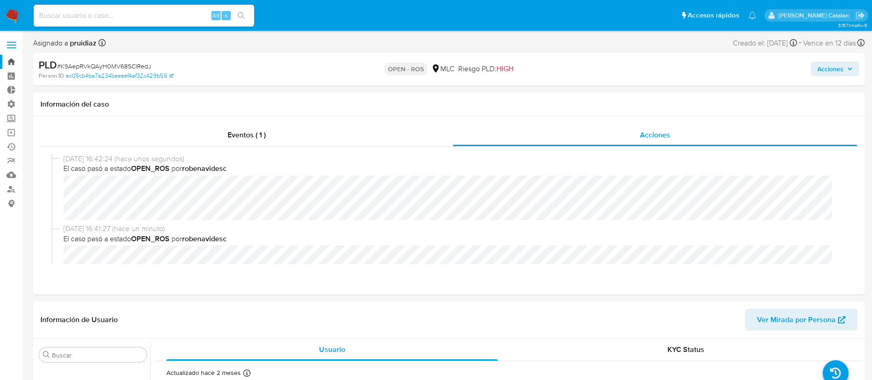
click at [16, 66] on link "Bandeja" at bounding box center [54, 62] width 109 height 14
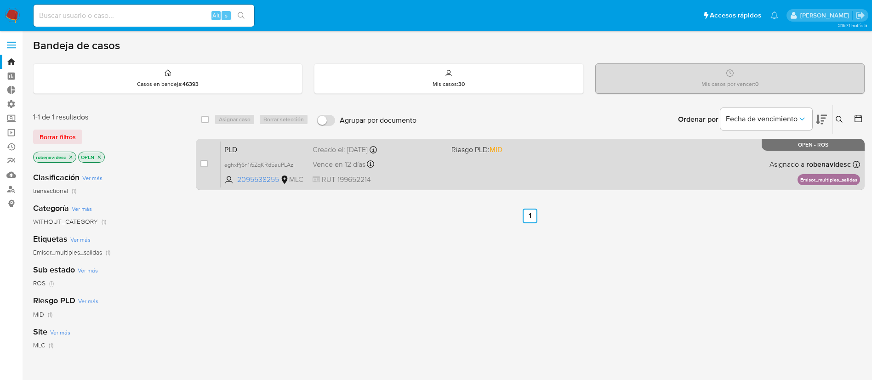
click at [450, 185] on div "PLD eghxPj6n1i5ZqKRd5auPLAzi 2095538255 MLC Riesgo PLD: MID Creado el: [DATE] C…" at bounding box center [540, 164] width 639 height 46
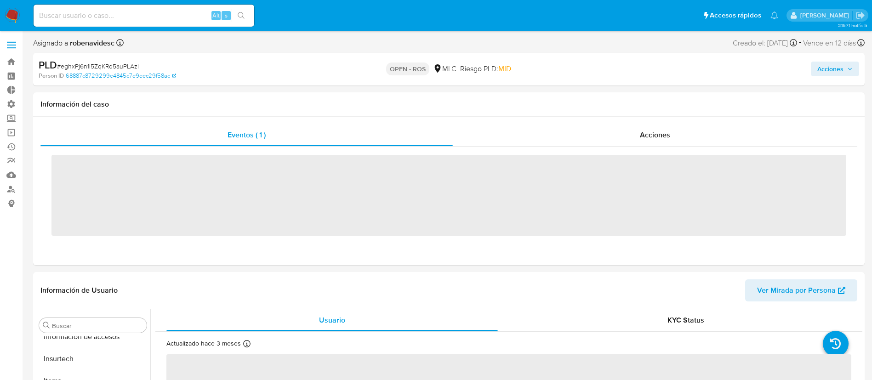
scroll to position [388, 0]
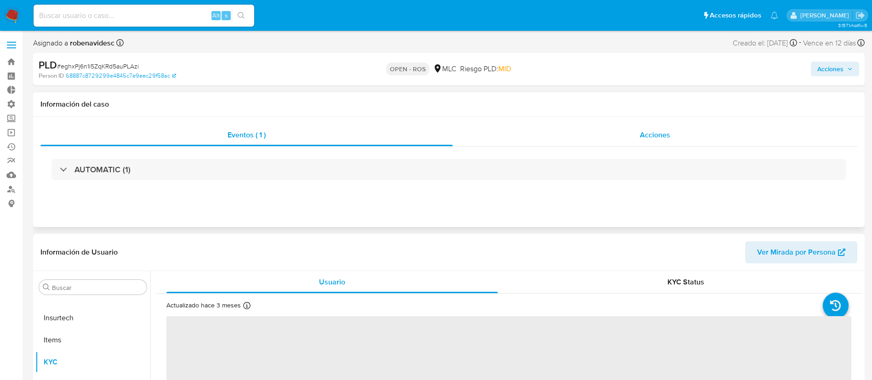
click at [642, 131] on span "Acciones" at bounding box center [655, 135] width 30 height 11
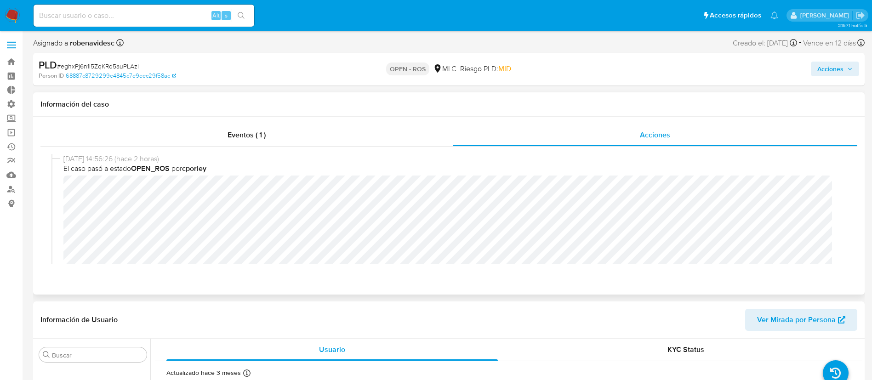
select select "10"
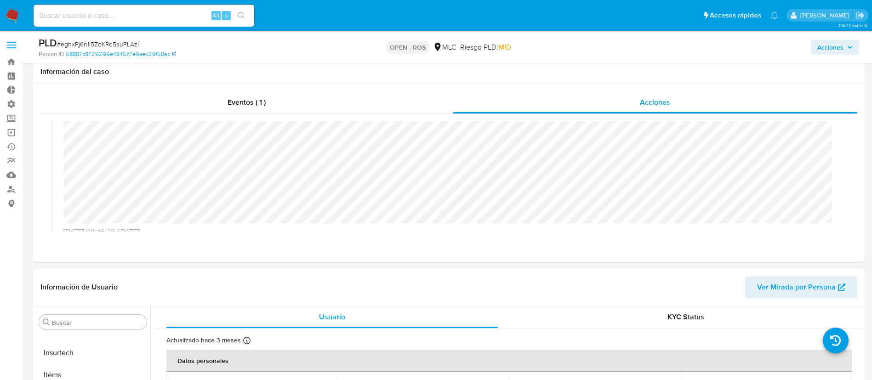
scroll to position [33, 0]
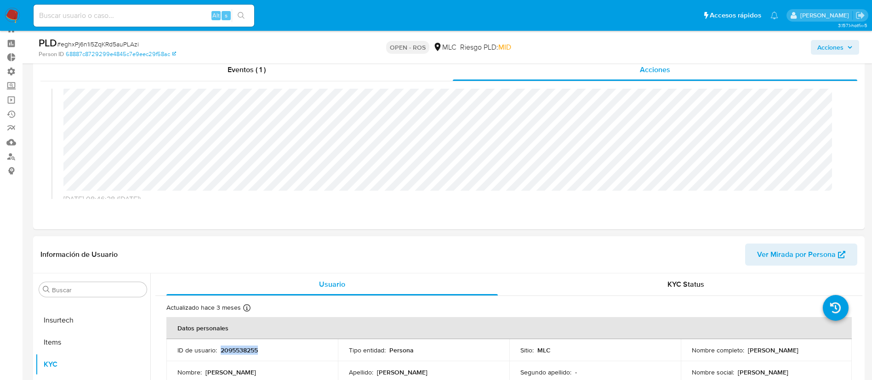
drag, startPoint x: 274, startPoint y: 356, endPoint x: 219, endPoint y: 353, distance: 55.2
click at [219, 353] on td "ID de usuario : 2095538255" at bounding box center [251, 350] width 171 height 22
copy p "2095538255"
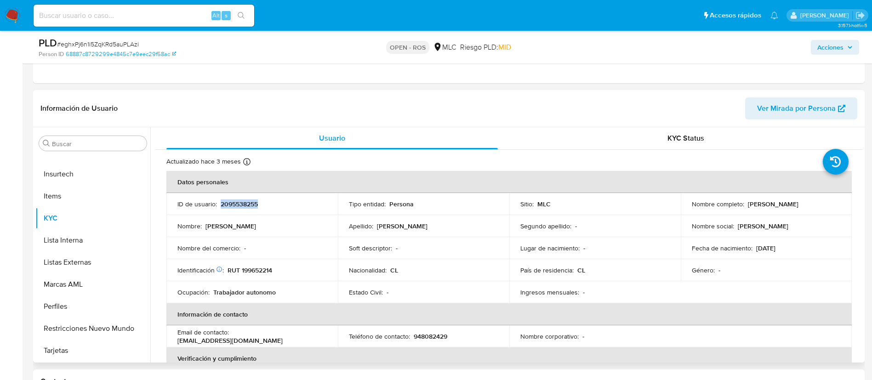
scroll to position [157, 0]
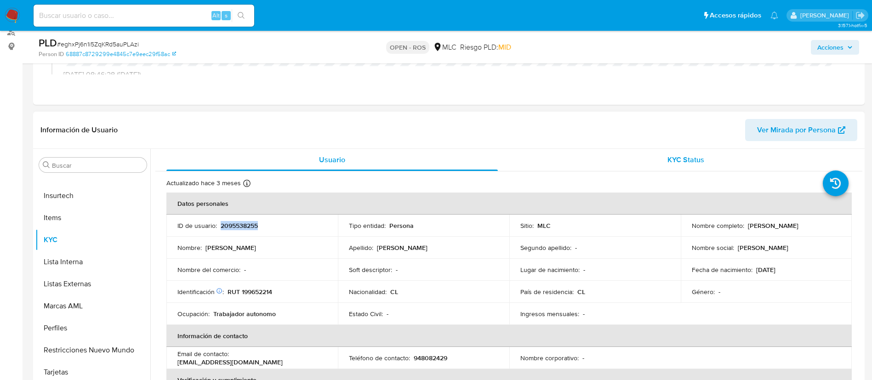
click at [662, 160] on div "KYC Status" at bounding box center [685, 160] width 331 height 22
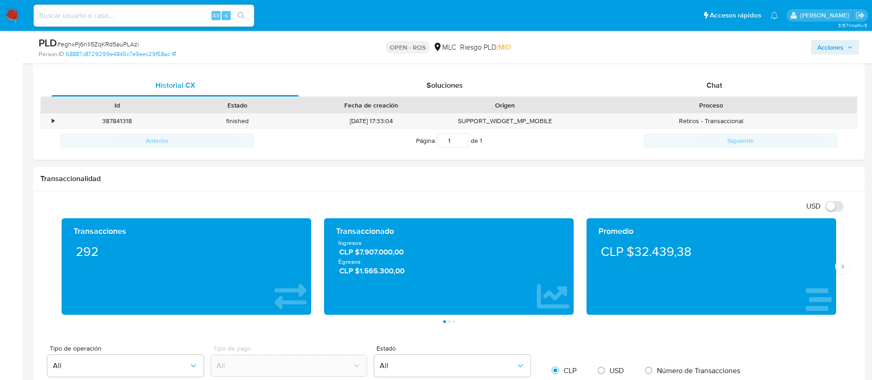
scroll to position [558, 0]
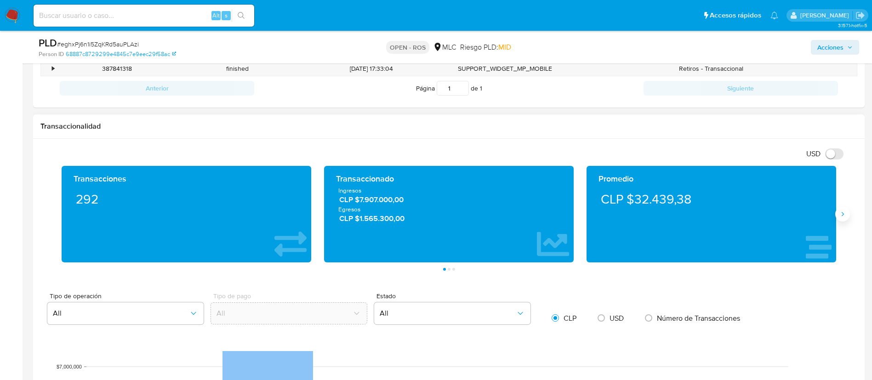
click at [844, 212] on icon "Siguiente" at bounding box center [842, 213] width 7 height 7
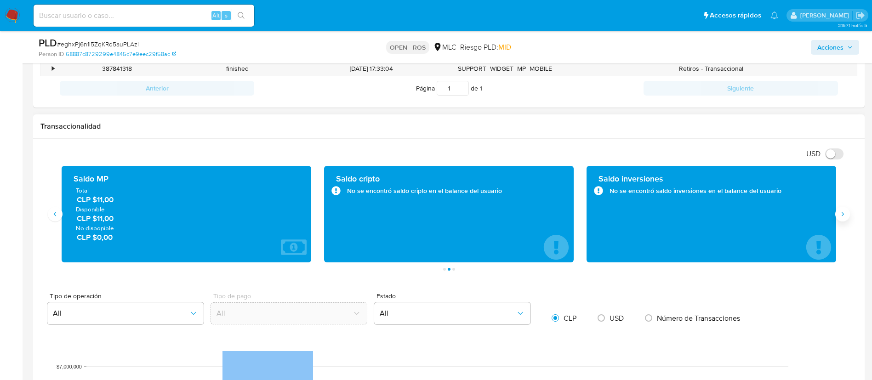
click at [844, 212] on icon "Siguiente" at bounding box center [842, 213] width 7 height 7
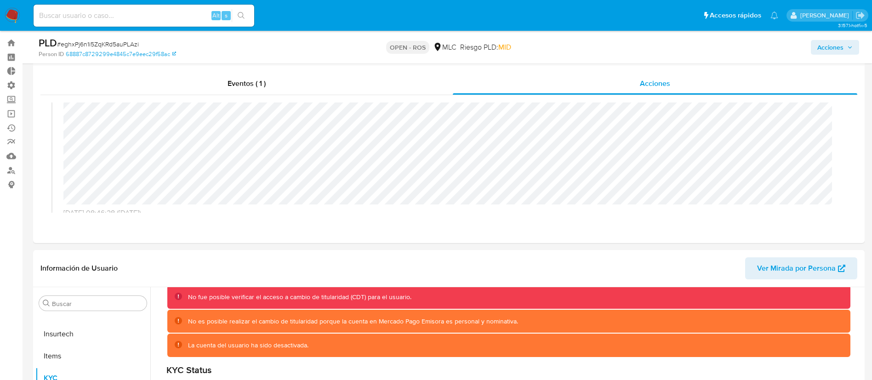
scroll to position [0, 0]
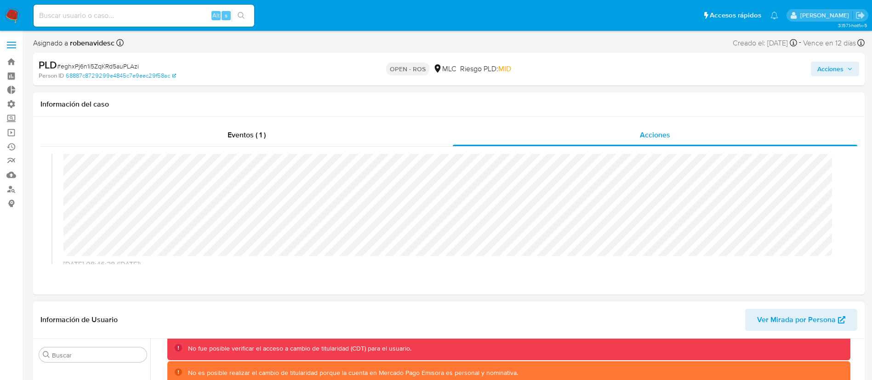
click at [767, 313] on span "Ver Mirada por Persona" at bounding box center [796, 320] width 79 height 22
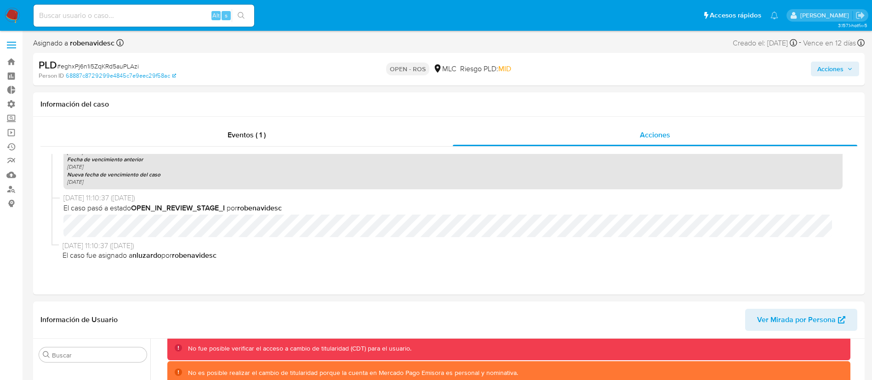
click at [827, 71] on span "Acciones" at bounding box center [830, 69] width 26 height 15
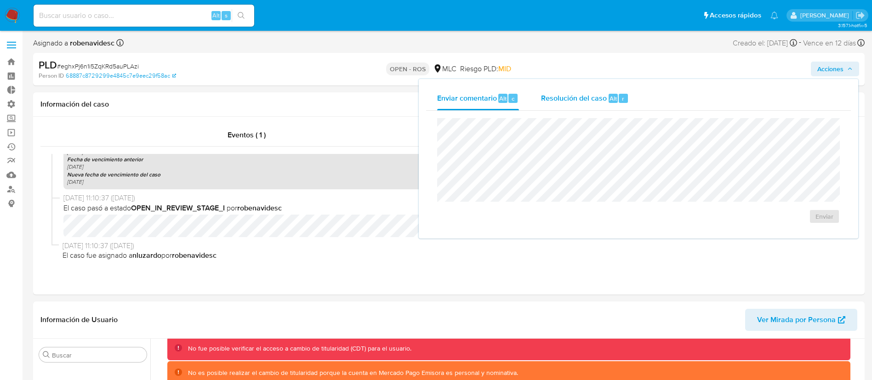
click at [569, 105] on div "Resolución del caso Alt r" at bounding box center [585, 98] width 88 height 24
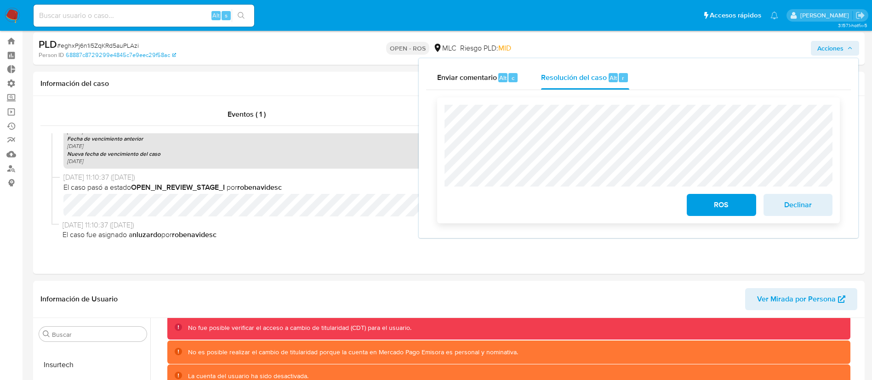
scroll to position [22, 0]
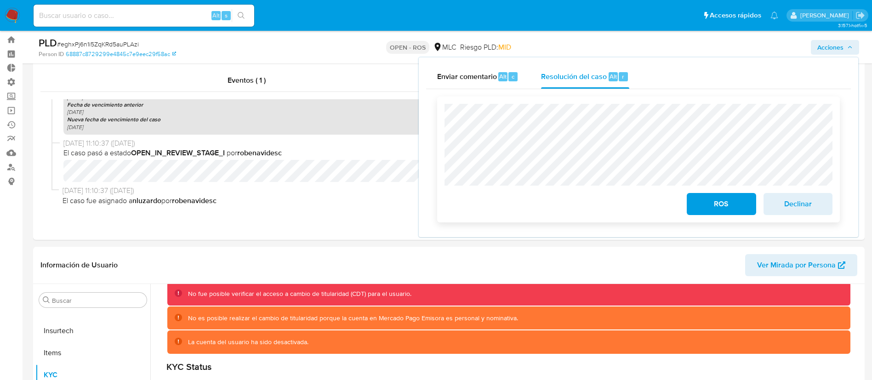
click at [686, 202] on div "ROS" at bounding box center [721, 202] width 76 height 26
click at [694, 203] on button "ROS" at bounding box center [721, 204] width 69 height 22
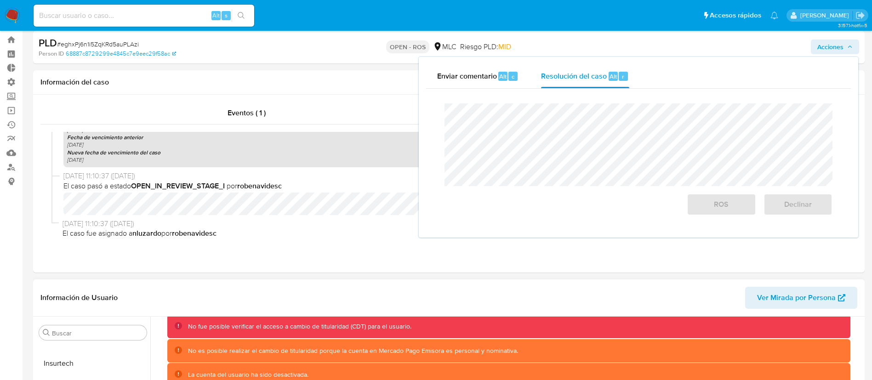
scroll to position [0, 0]
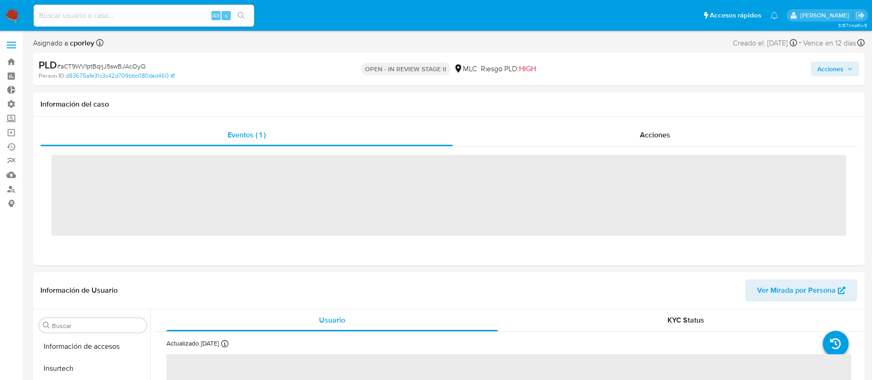
scroll to position [388, 0]
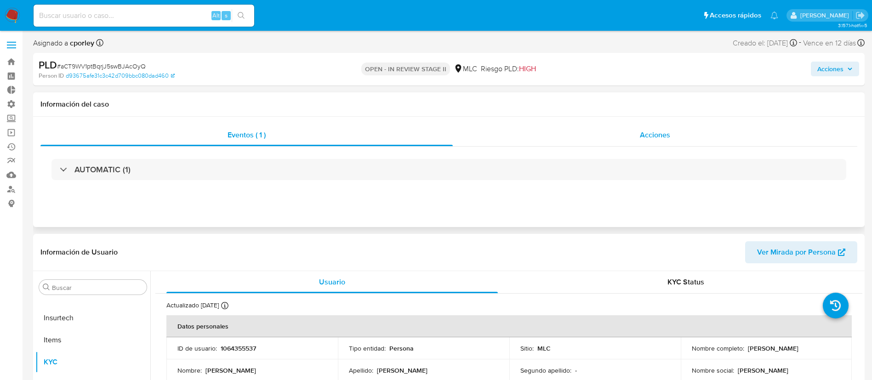
select select "10"
click at [619, 140] on div "Acciones" at bounding box center [655, 135] width 404 height 22
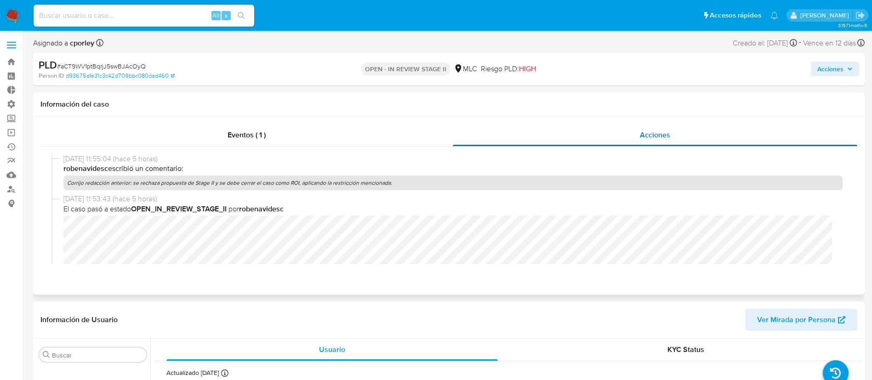
click at [523, 203] on span "[DATE] 11:53:43 (hace 5 horas)" at bounding box center [452, 199] width 779 height 10
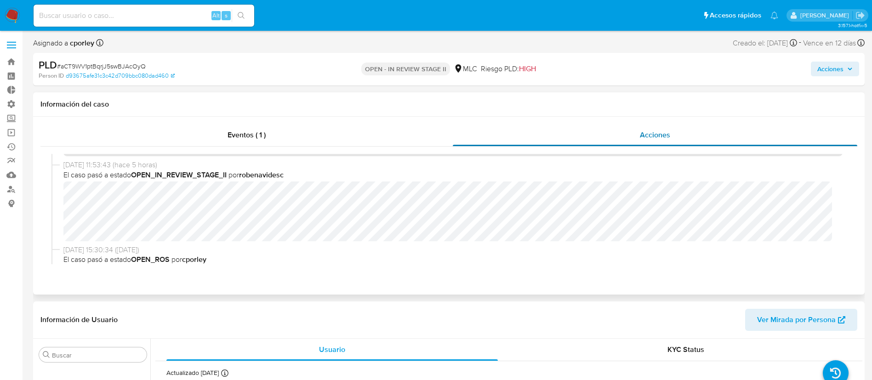
scroll to position [34, 0]
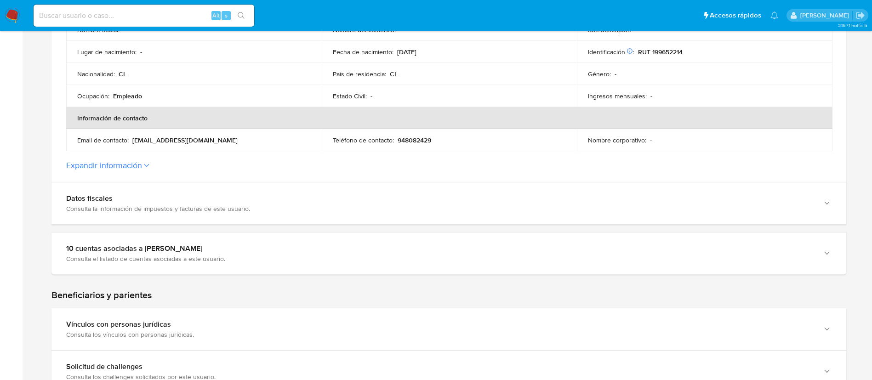
scroll to position [275, 0]
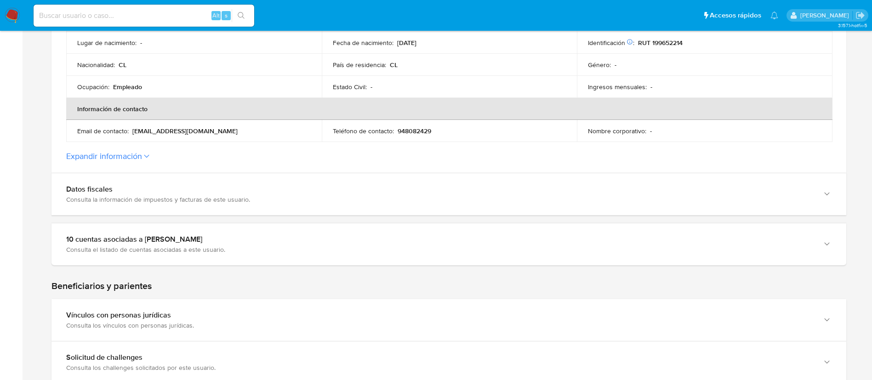
click at [138, 158] on button "Expandir información" at bounding box center [104, 156] width 76 height 10
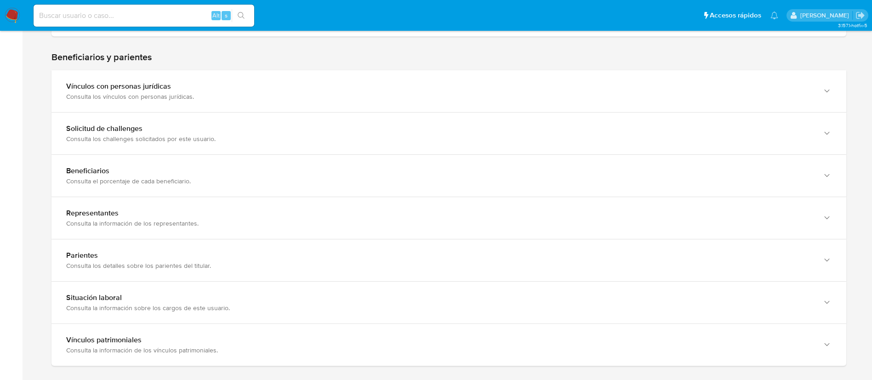
scroll to position [681, 0]
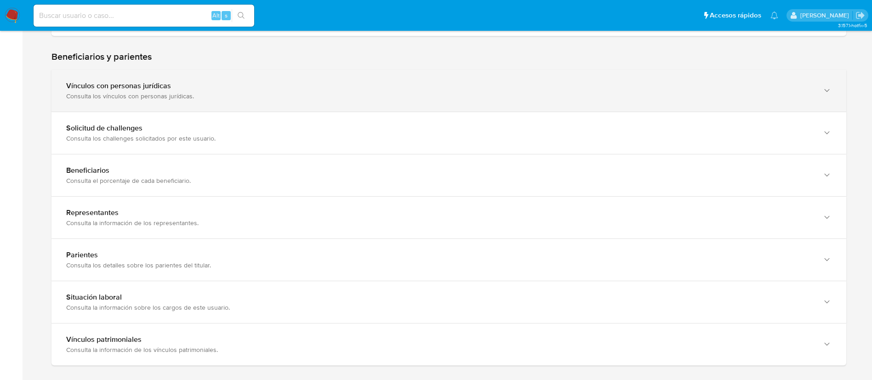
click at [633, 88] on div "Vínculos con personas jurídicas" at bounding box center [439, 85] width 747 height 9
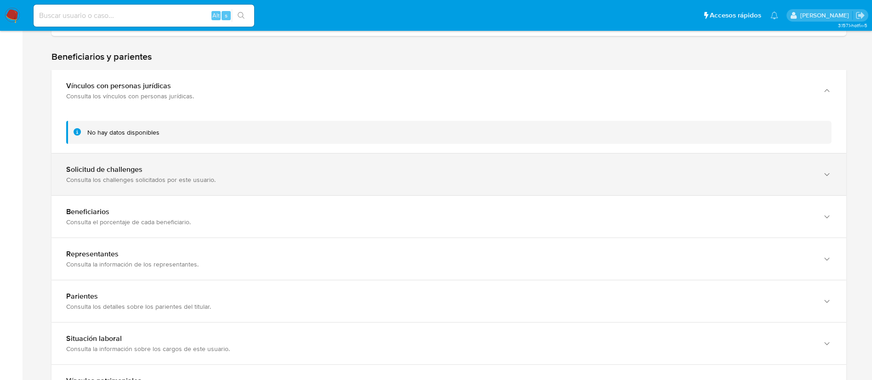
click at [662, 163] on div "Solicitud de challenges Consulta los challenges solicitados por este usuario." at bounding box center [448, 174] width 795 height 42
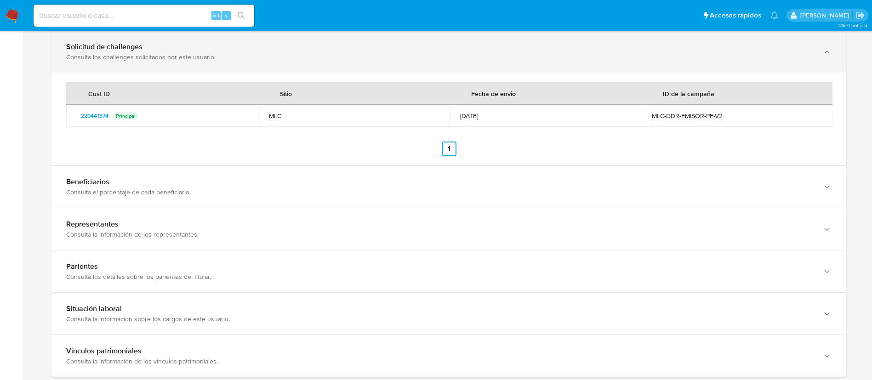
scroll to position [805, 0]
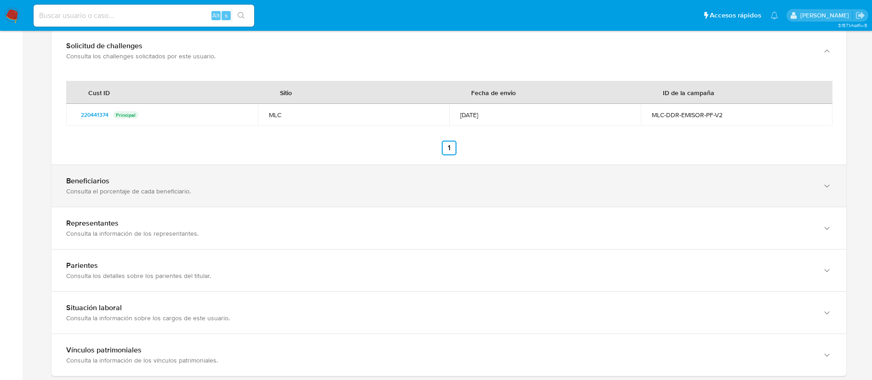
click at [672, 179] on div "Beneficiarios" at bounding box center [439, 180] width 747 height 9
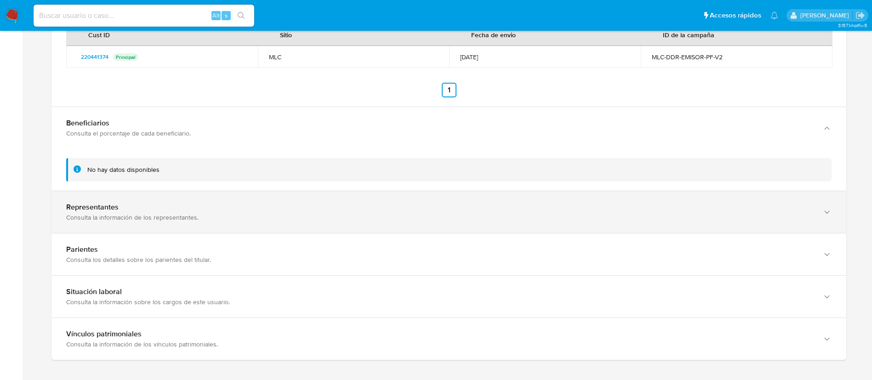
scroll to position [871, 0]
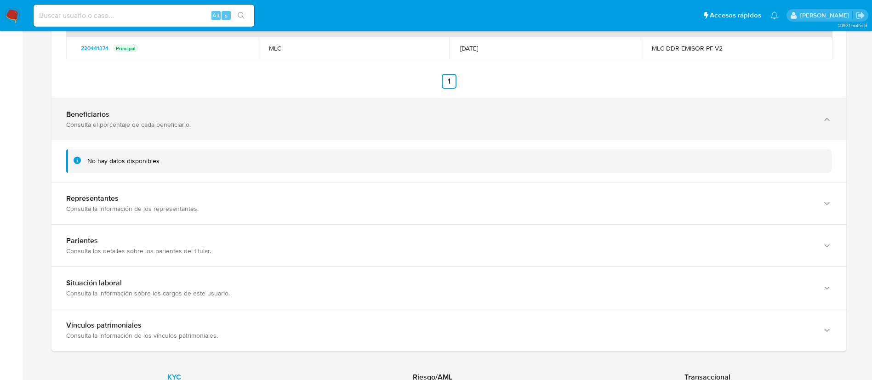
click at [486, 134] on div "Beneficiarios Consulta el porcentaje de cada beneficiario." at bounding box center [448, 119] width 795 height 42
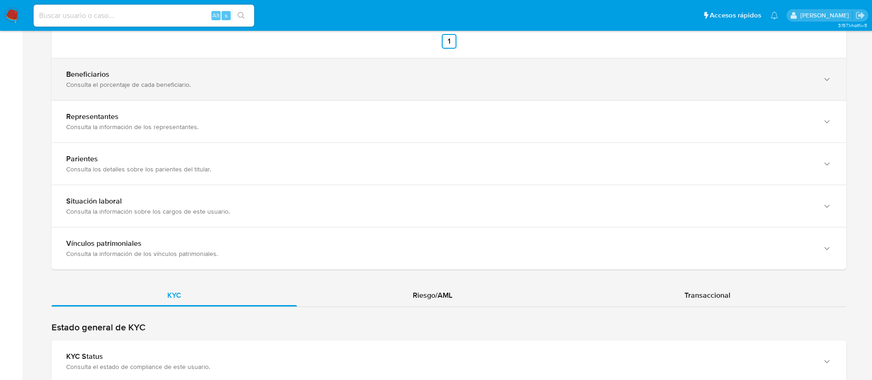
scroll to position [912, 0]
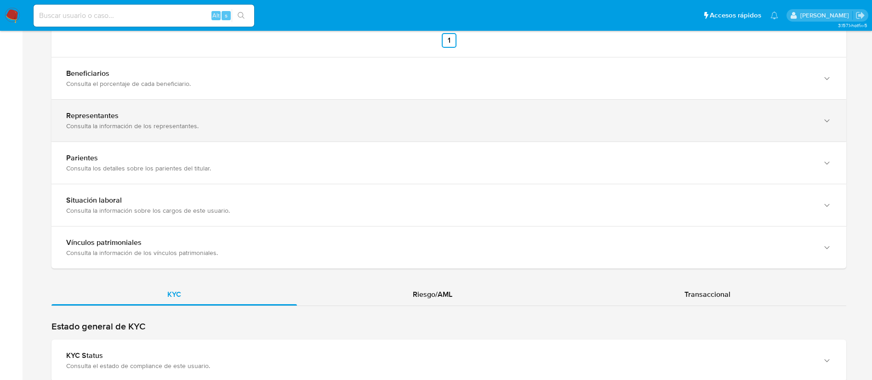
click at [500, 128] on div "Consulta la información de los representantes." at bounding box center [439, 126] width 747 height 8
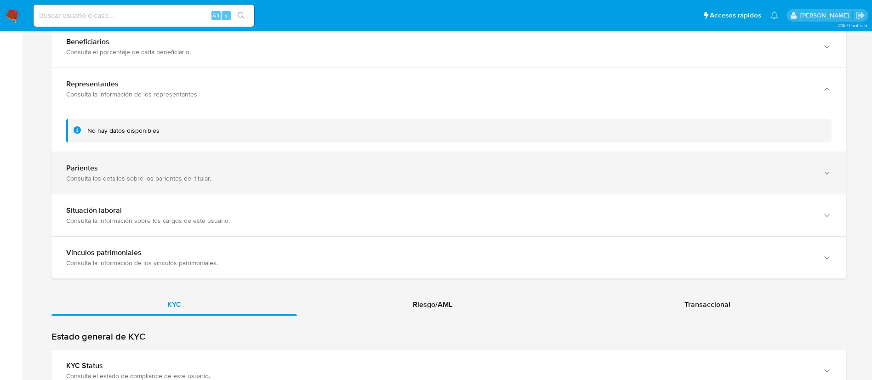
click at [495, 177] on div "Consulta los detalles sobre los parientes del titular." at bounding box center [439, 178] width 747 height 8
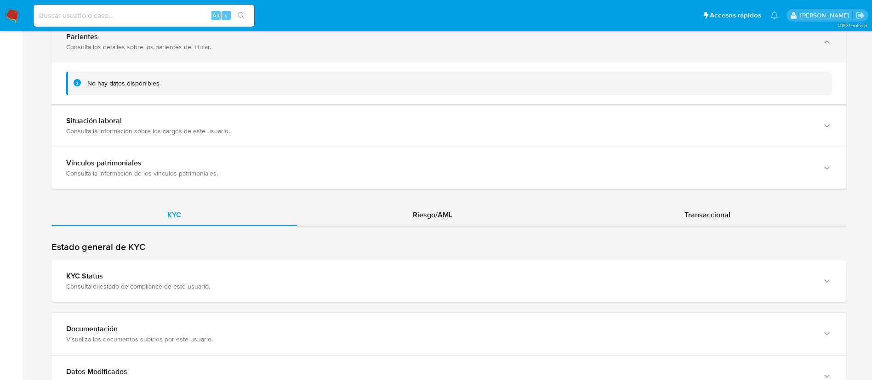
scroll to position [1076, 0]
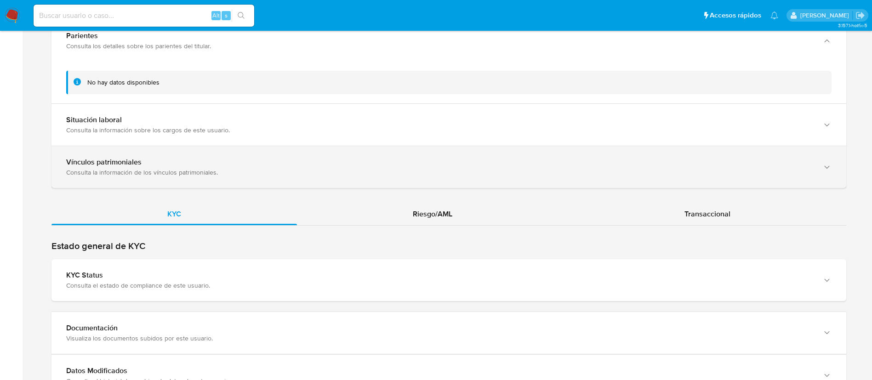
click at [505, 152] on div "Vínculos patrimoniales Consulta la información de los vínculos patrimoniales." at bounding box center [448, 167] width 795 height 42
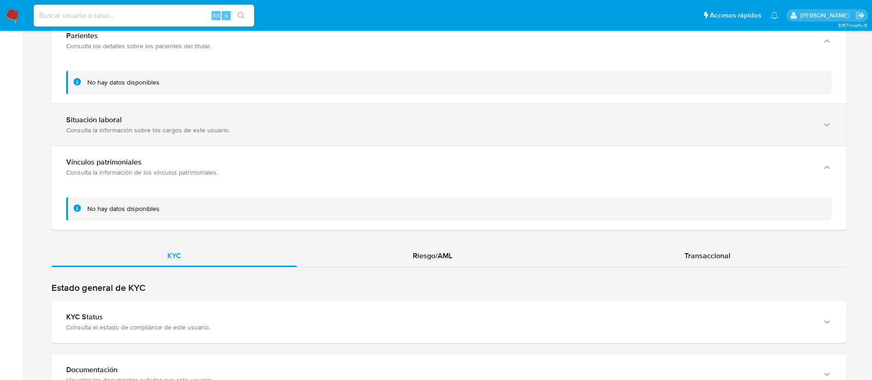
click at [520, 136] on div "Situación laboral Consulta la información sobre los cargos de este usuario." at bounding box center [448, 125] width 795 height 42
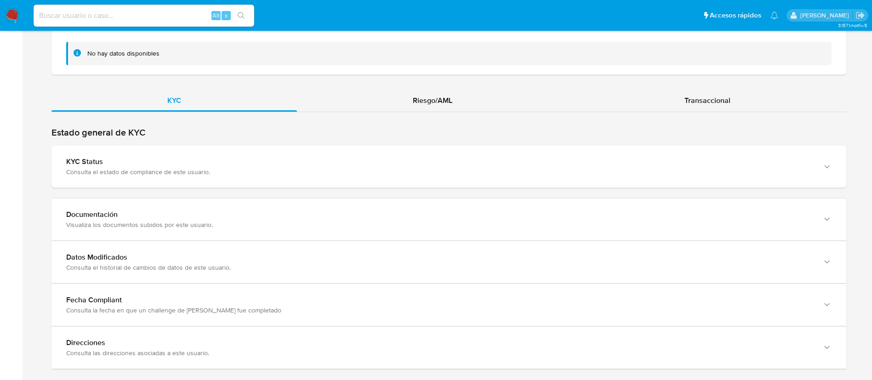
scroll to position [1363, 0]
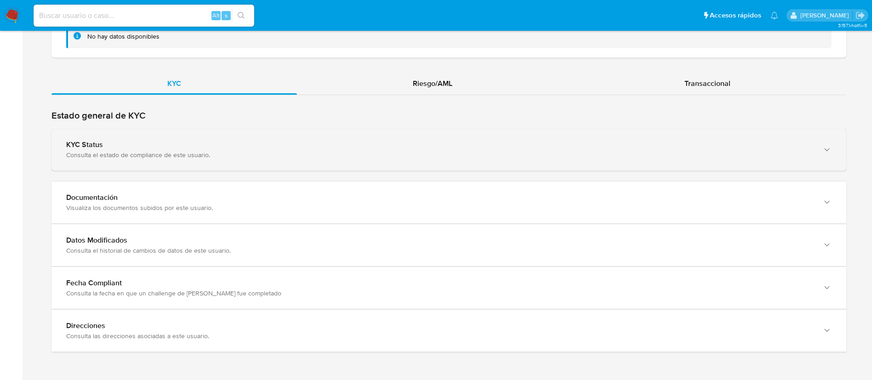
click at [617, 135] on div "KYC Status Consulta el estado de compliance de este usuario." at bounding box center [448, 150] width 795 height 42
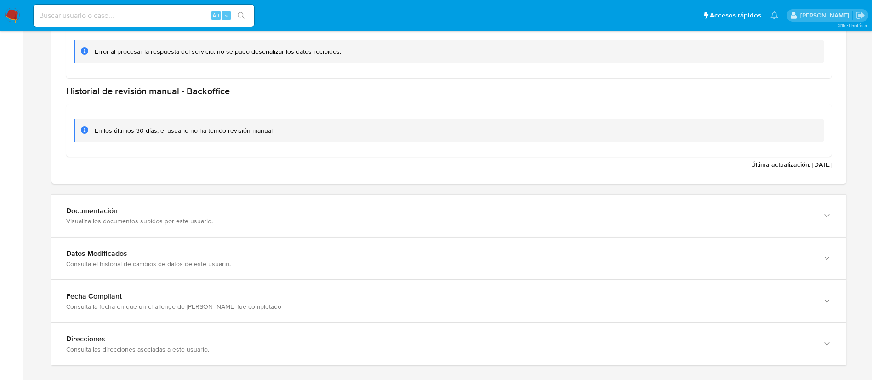
scroll to position [1630, 0]
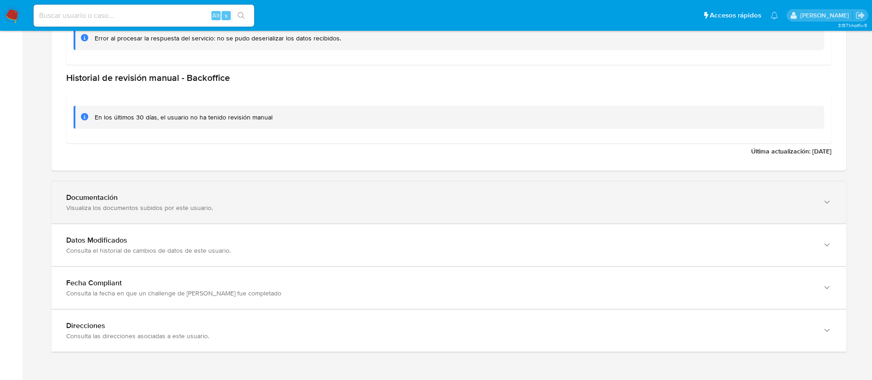
click at [630, 208] on div "Visualiza los documentos subidos por este usuario." at bounding box center [439, 208] width 747 height 8
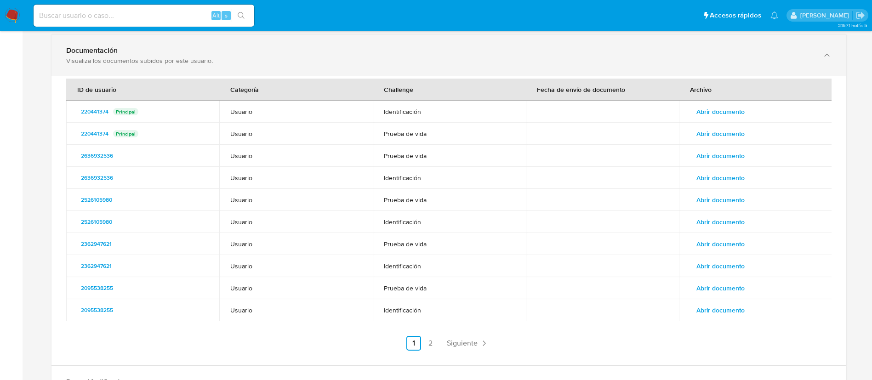
scroll to position [1777, 0]
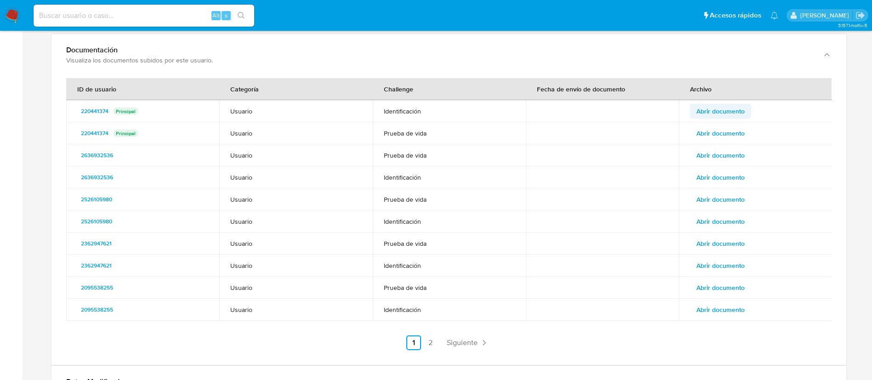
click at [717, 108] on span "Abrir documento" at bounding box center [720, 111] width 48 height 13
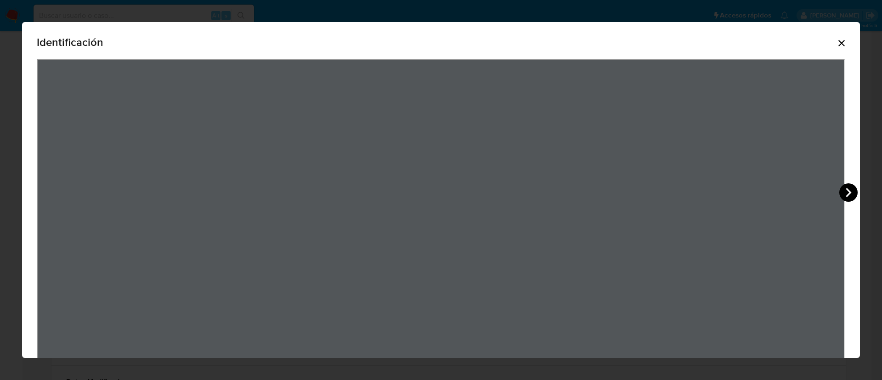
click at [851, 191] on icon "View Document Modal" at bounding box center [849, 192] width 6 height 9
click at [836, 43] on icon "Cerrar" at bounding box center [841, 43] width 11 height 11
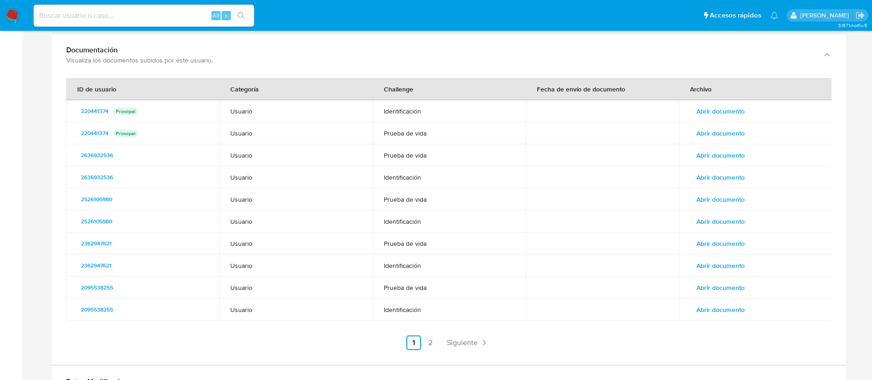
click at [729, 136] on span "Abrir documento" at bounding box center [720, 133] width 48 height 13
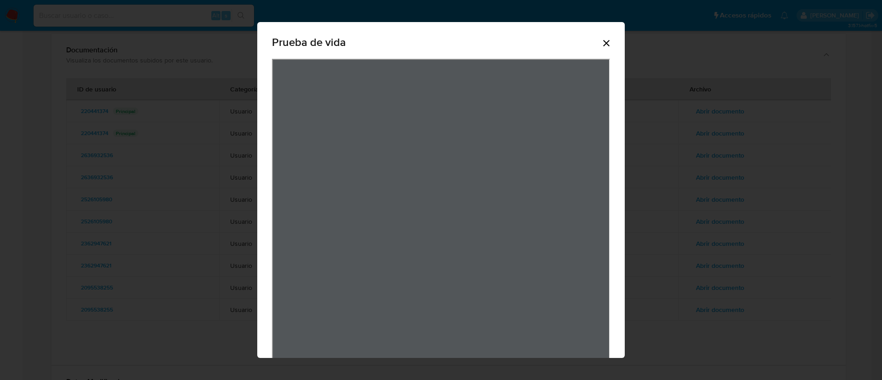
click at [604, 45] on icon "Cerrar" at bounding box center [606, 43] width 6 height 6
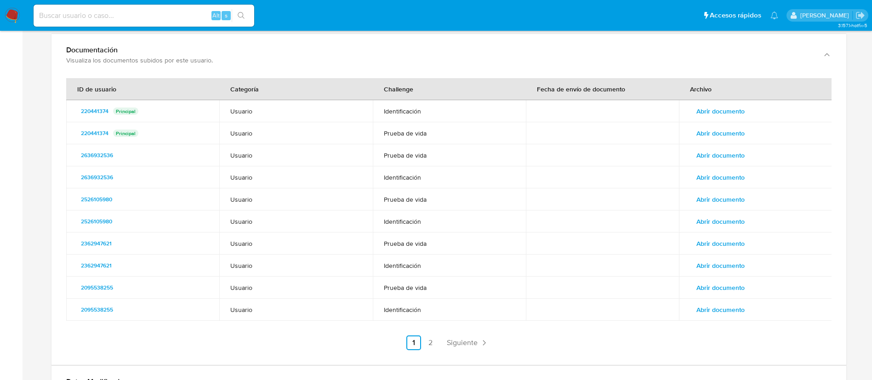
click at [703, 152] on span "Abrir documento" at bounding box center [720, 155] width 48 height 13
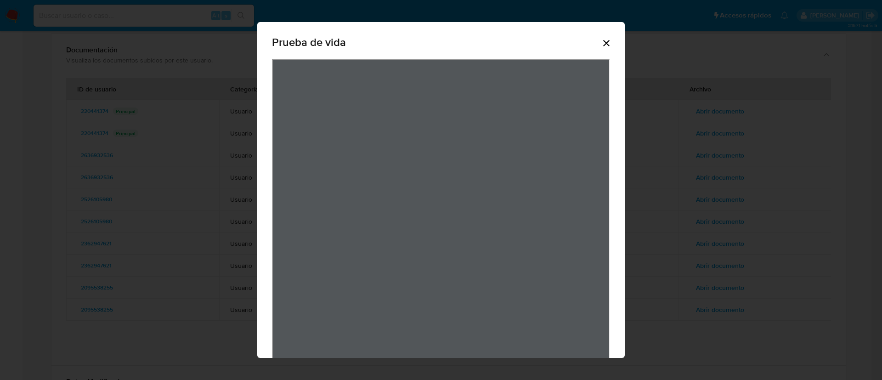
click at [604, 40] on icon "Cerrar" at bounding box center [606, 43] width 6 height 6
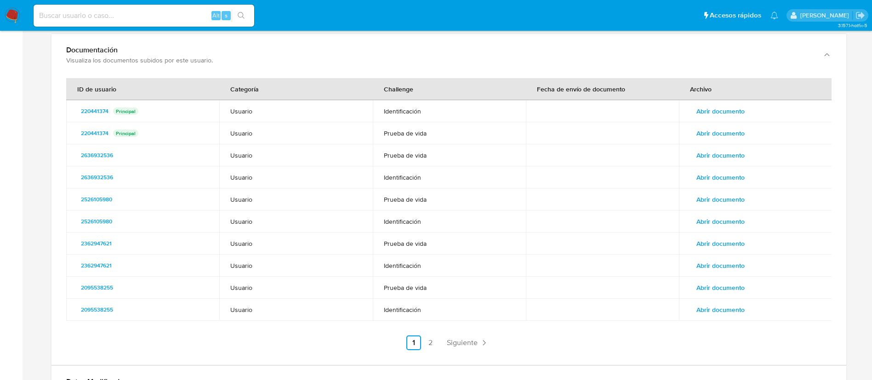
click at [710, 176] on span "Abrir documento" at bounding box center [720, 177] width 48 height 13
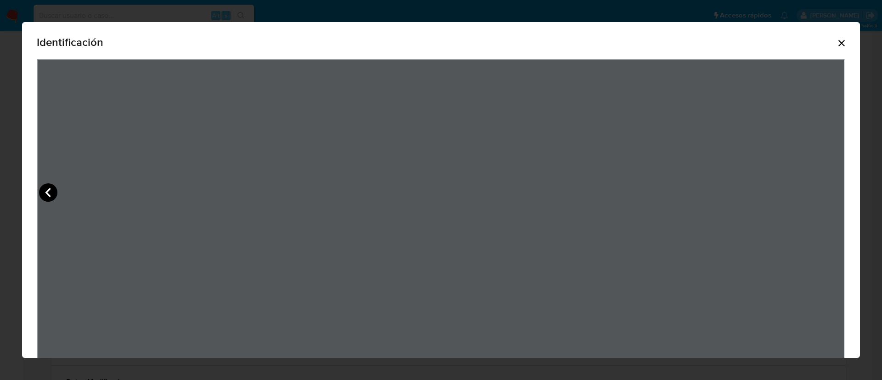
click at [43, 188] on icon "View Document Modal" at bounding box center [48, 192] width 18 height 18
click at [836, 41] on icon "Cerrar" at bounding box center [841, 43] width 11 height 11
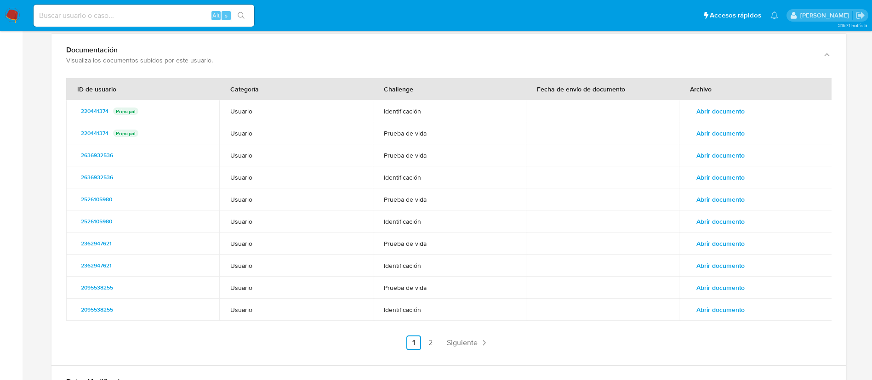
click at [721, 204] on span "Abrir documento" at bounding box center [720, 199] width 48 height 13
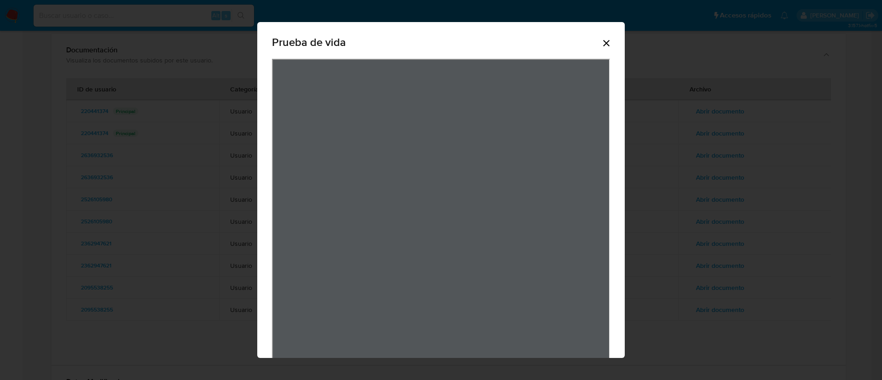
click at [603, 42] on icon "Cerrar" at bounding box center [606, 43] width 6 height 6
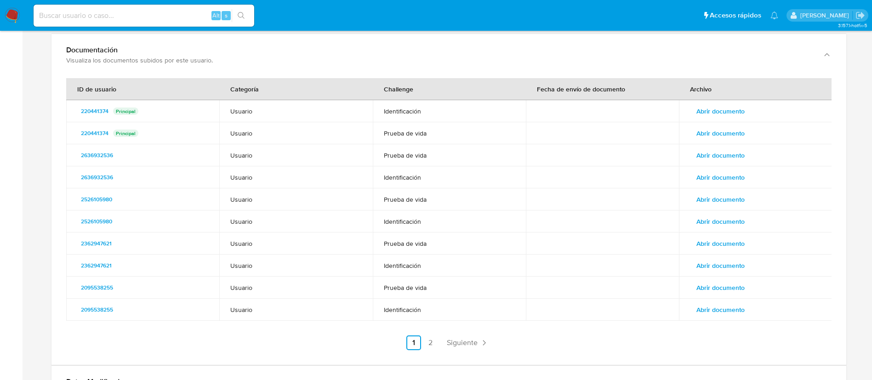
click at [724, 222] on span "Abrir documento" at bounding box center [720, 221] width 48 height 13
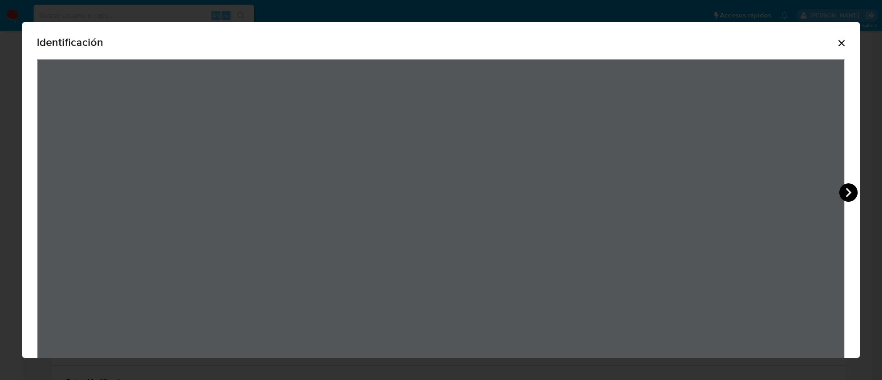
click at [849, 192] on icon "View Document Modal" at bounding box center [849, 192] width 6 height 9
click at [836, 40] on icon "Cerrar" at bounding box center [841, 43] width 11 height 11
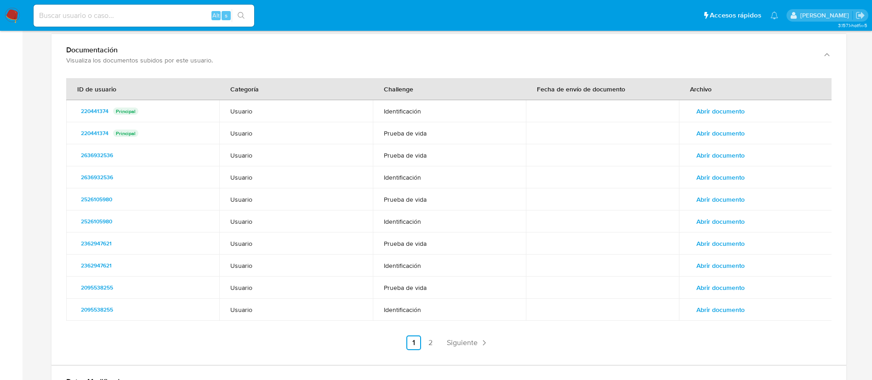
click at [737, 240] on span "Abrir documento" at bounding box center [720, 243] width 48 height 13
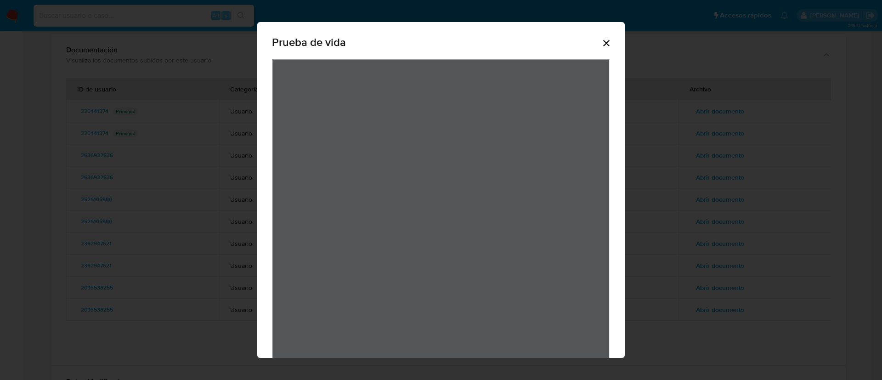
click at [603, 44] on icon "Cerrar" at bounding box center [606, 43] width 6 height 6
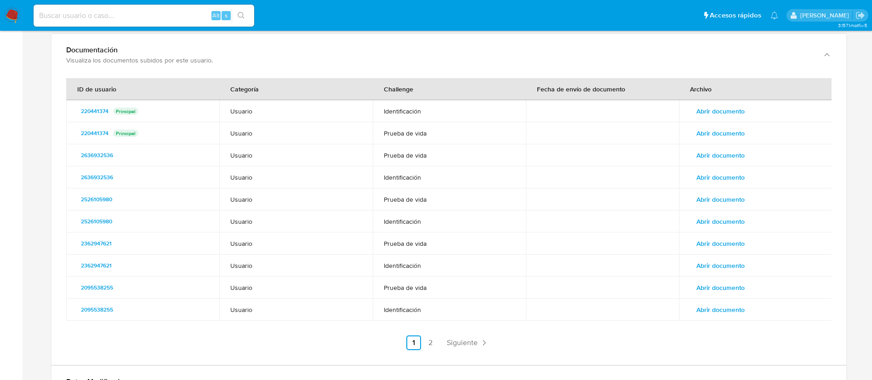
click at [714, 289] on span "Abrir documento" at bounding box center [720, 287] width 48 height 13
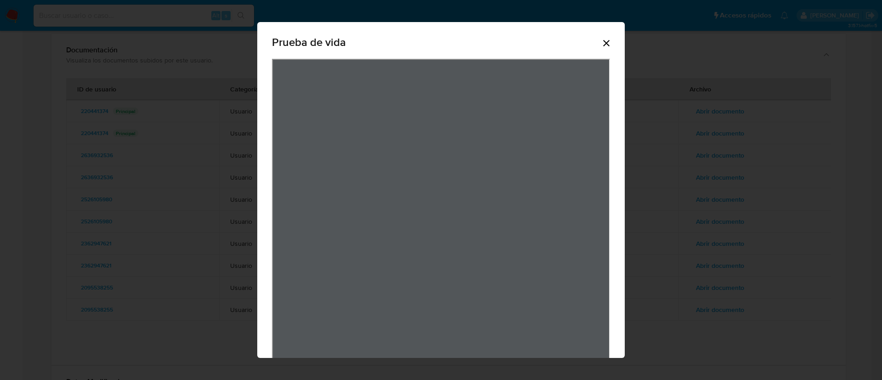
click at [603, 41] on icon "Cerrar" at bounding box center [606, 43] width 6 height 6
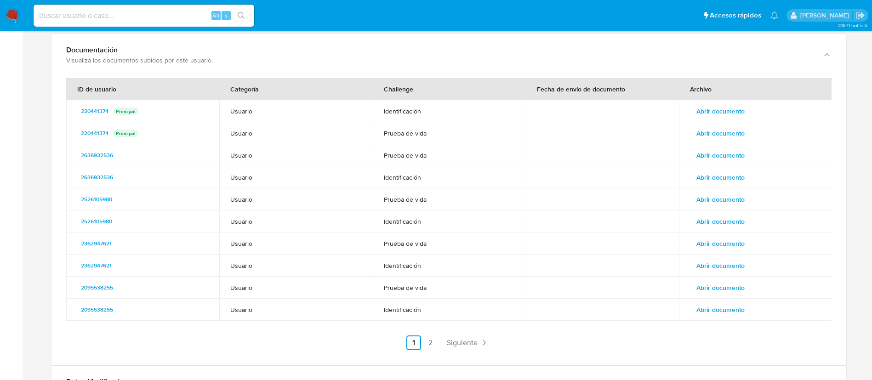
click at [720, 308] on span "Abrir documento" at bounding box center [720, 309] width 48 height 13
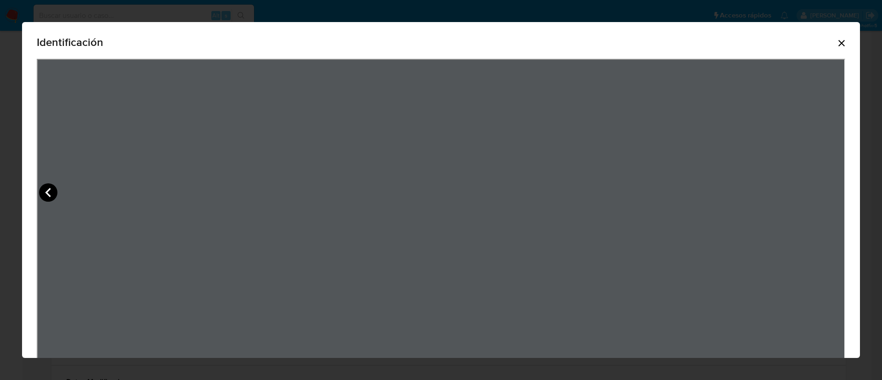
click at [47, 191] on icon "View Document Modal" at bounding box center [48, 192] width 6 height 9
click at [836, 41] on icon "Cerrar" at bounding box center [841, 43] width 11 height 11
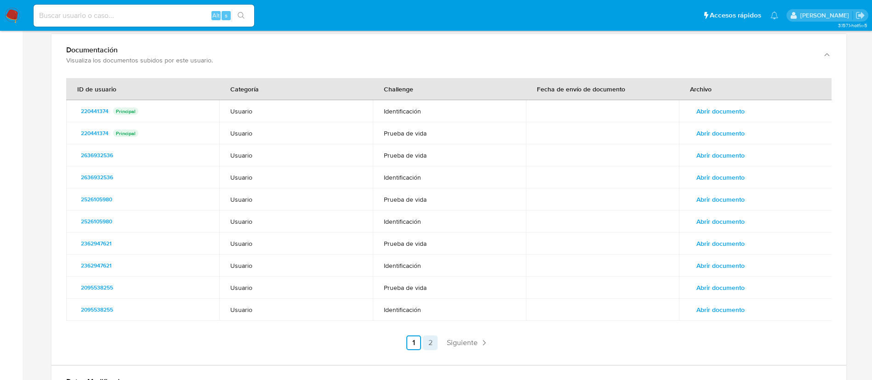
click at [426, 347] on link "2" at bounding box center [430, 342] width 15 height 15
click at [720, 116] on span "Abrir documento" at bounding box center [720, 111] width 48 height 13
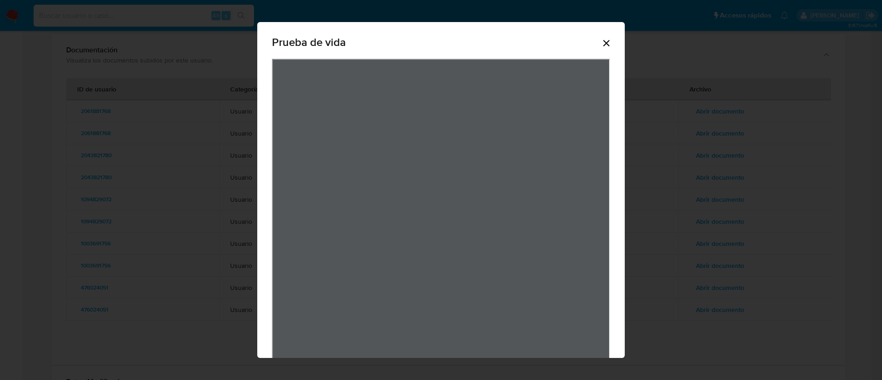
click at [601, 50] on div "Prueba de vida" at bounding box center [441, 43] width 338 height 29
click at [603, 44] on icon "Cerrar" at bounding box center [606, 43] width 6 height 6
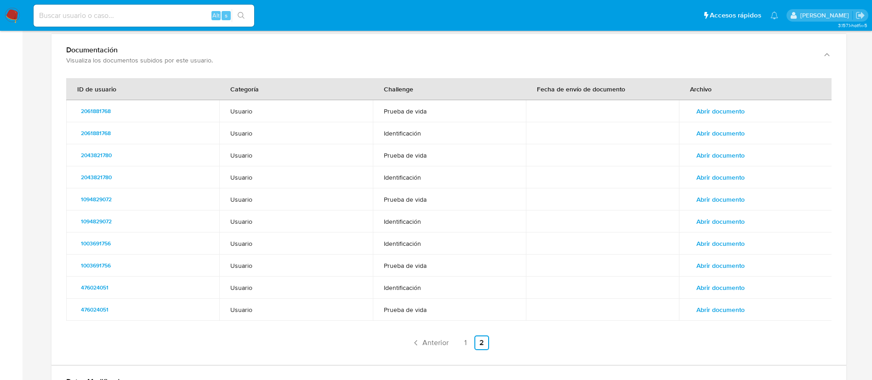
click at [704, 137] on span "Abrir documento" at bounding box center [720, 133] width 48 height 13
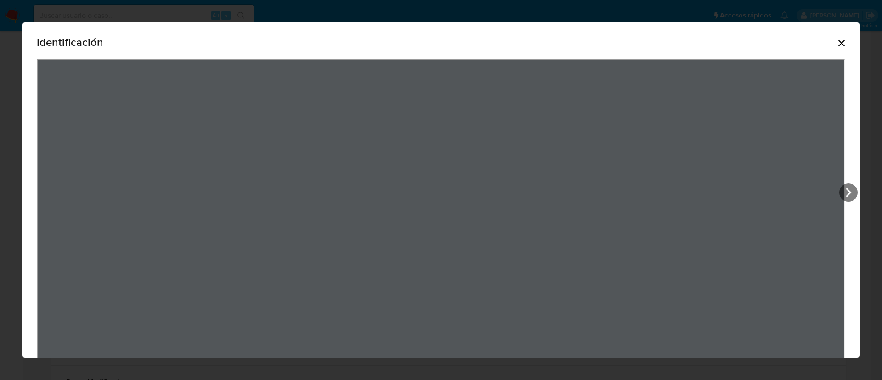
click at [836, 43] on icon "Cerrar" at bounding box center [841, 43] width 11 height 11
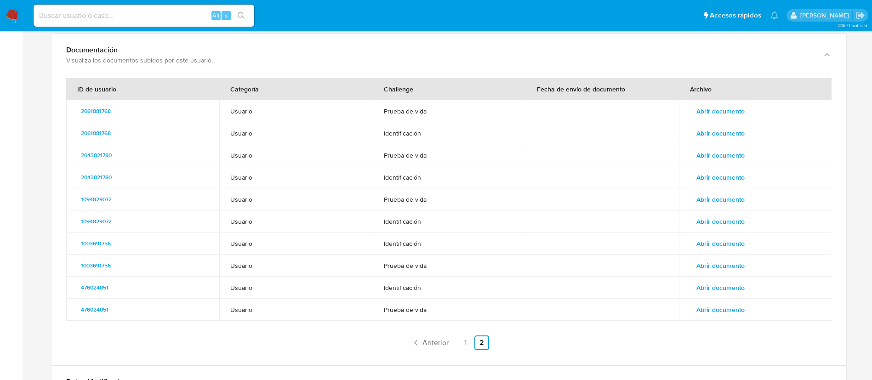
click at [739, 154] on span "Abrir documento" at bounding box center [720, 155] width 48 height 13
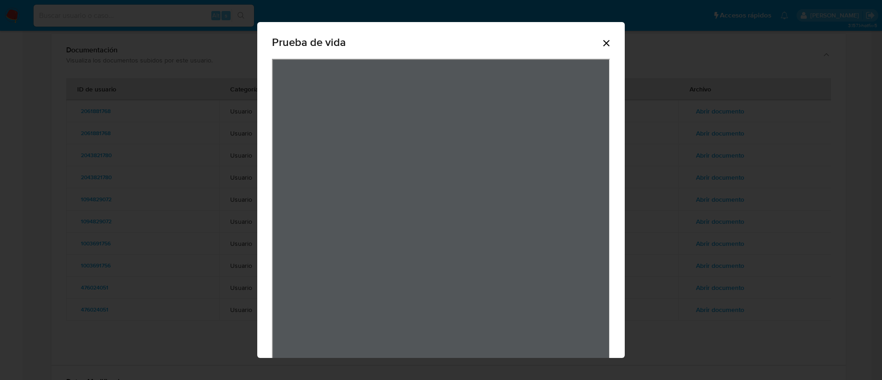
click at [601, 45] on icon "Cerrar" at bounding box center [606, 43] width 11 height 11
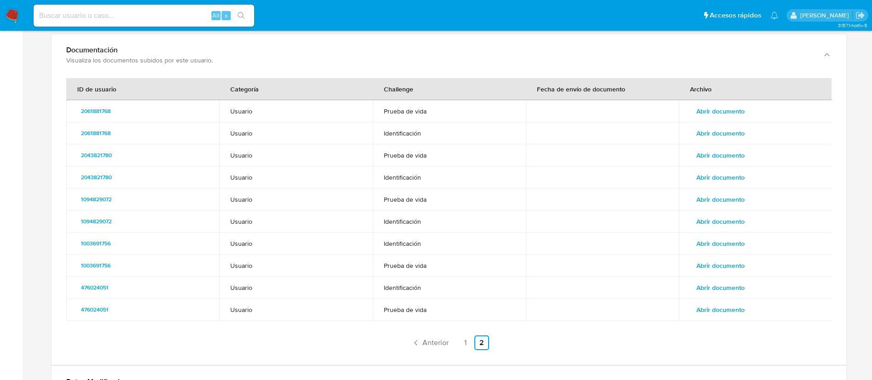
click at [709, 196] on span "Abrir documento" at bounding box center [720, 199] width 48 height 13
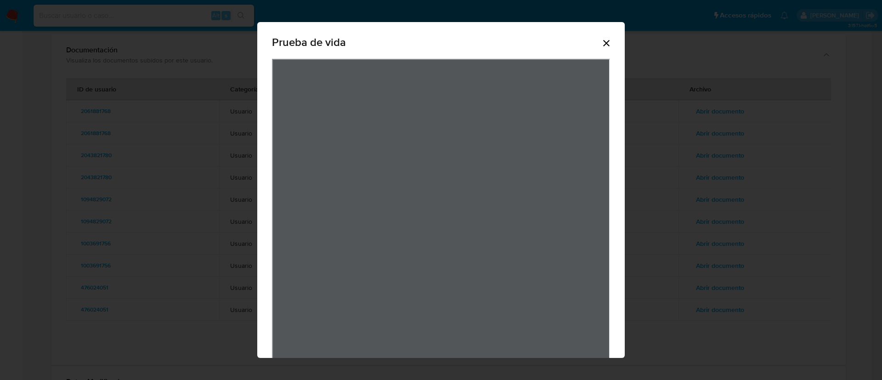
click at [603, 42] on icon "Cerrar" at bounding box center [606, 43] width 6 height 6
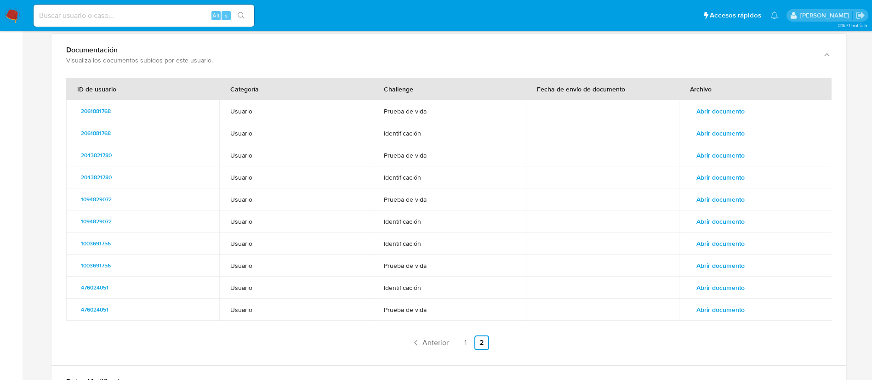
click at [713, 261] on span "Abrir documento" at bounding box center [720, 265] width 48 height 13
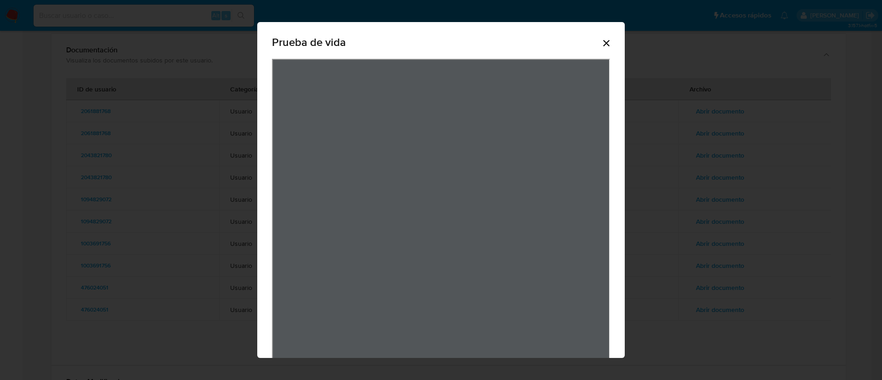
click at [601, 46] on icon "Cerrar" at bounding box center [606, 43] width 11 height 11
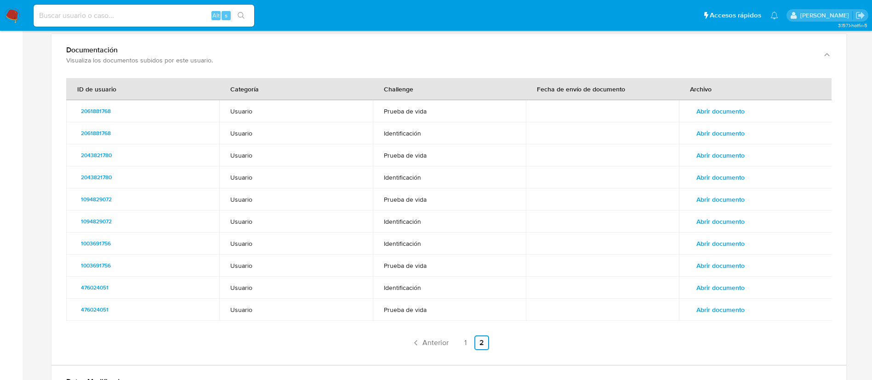
click at [697, 307] on span "Abrir documento" at bounding box center [720, 309] width 48 height 13
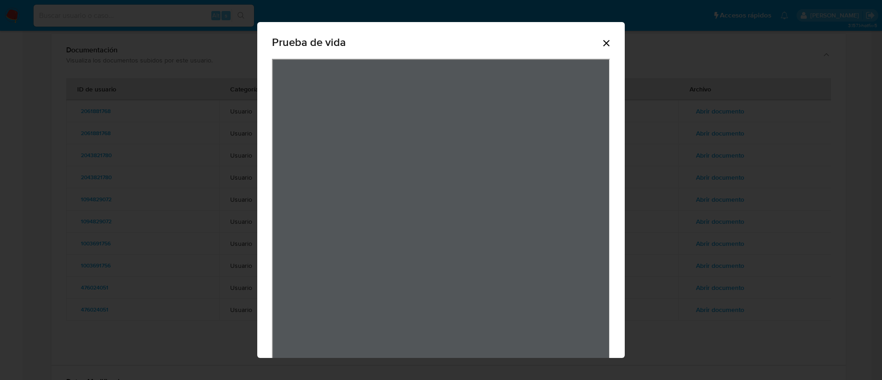
click at [601, 42] on icon "Cerrar" at bounding box center [606, 43] width 11 height 11
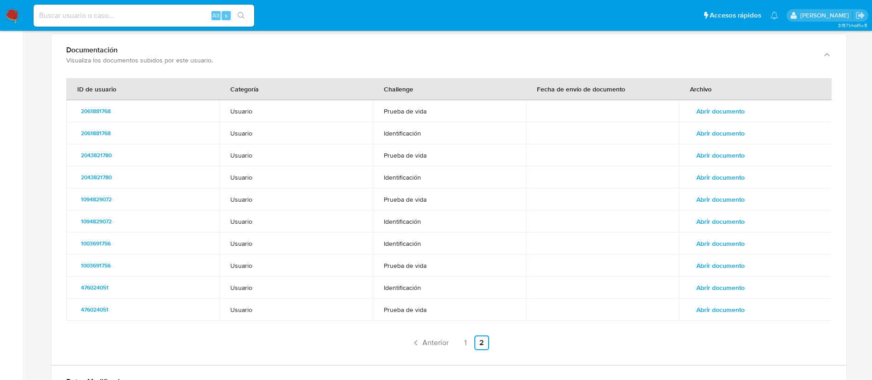
scroll to position [1919, 0]
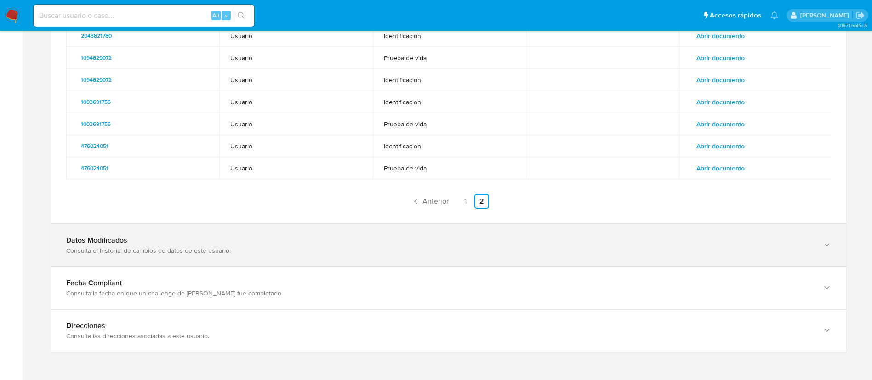
click at [618, 246] on div "Consulta el historial de cambios de datos de este usuario." at bounding box center [439, 250] width 747 height 8
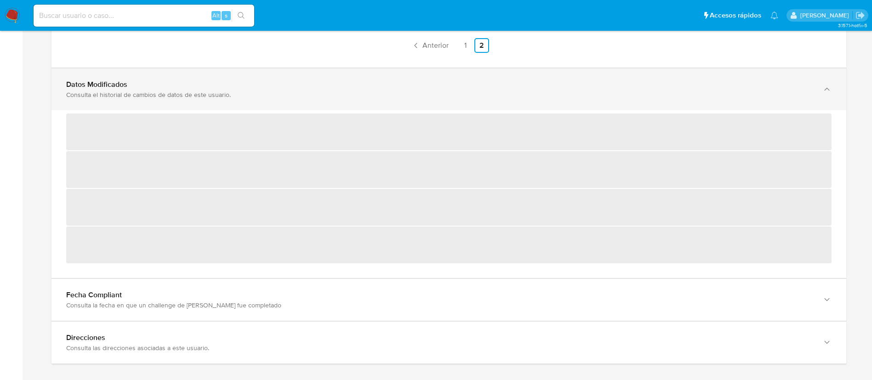
scroll to position [2086, 0]
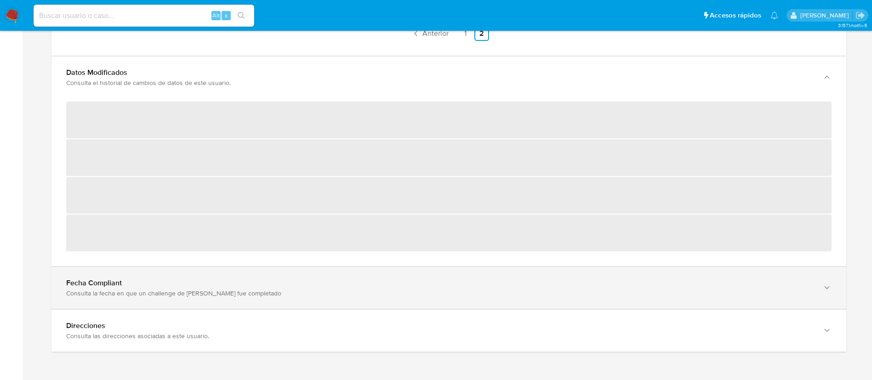
click at [567, 77] on div "Fecha Compliant" at bounding box center [439, 72] width 747 height 9
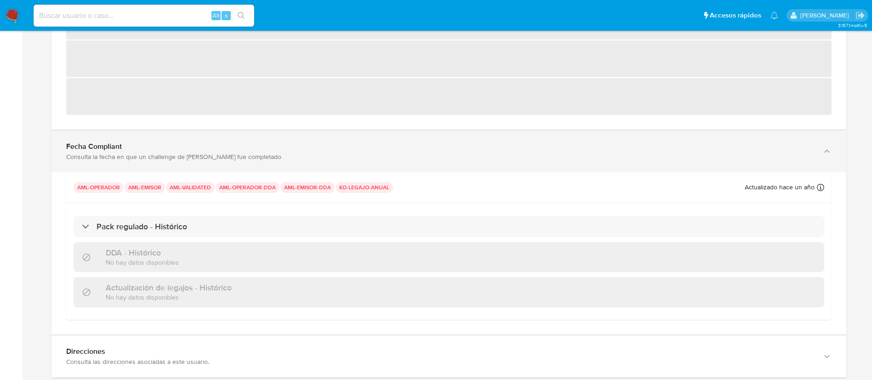
scroll to position [2249, 0]
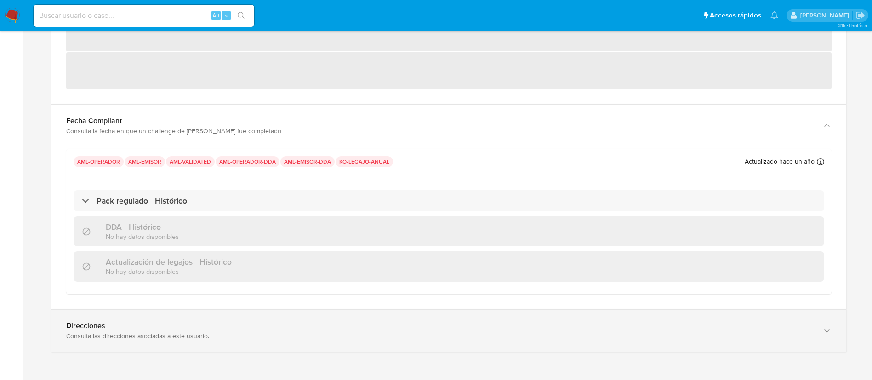
click at [568, 346] on div "Direcciones Consulta las direcciones asociadas a este usuario." at bounding box center [448, 331] width 795 height 42
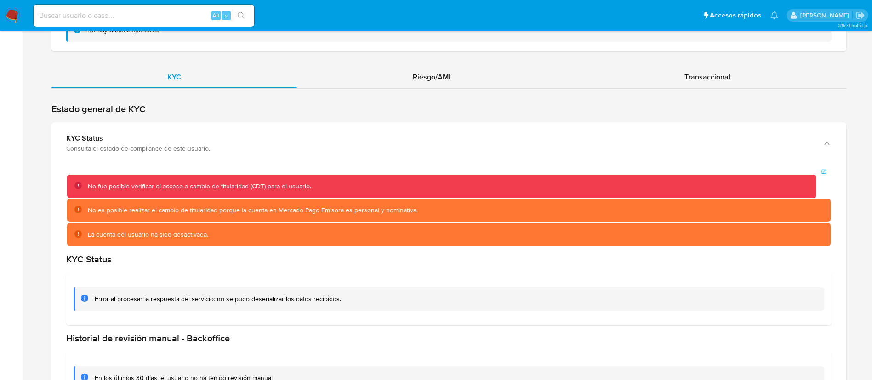
scroll to position [1368, 0]
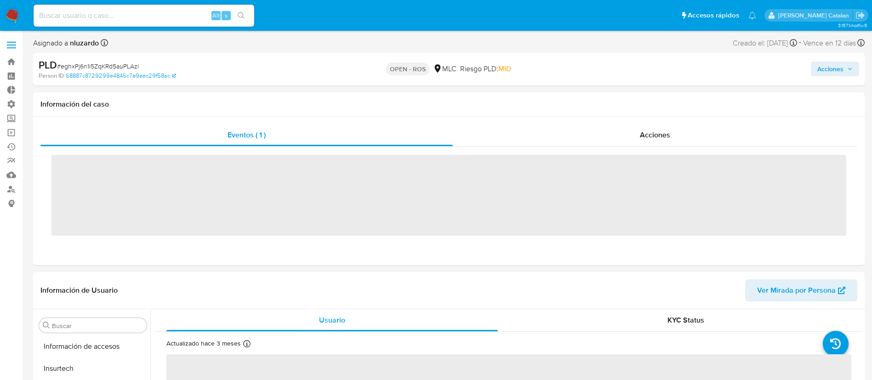
scroll to position [388, 0]
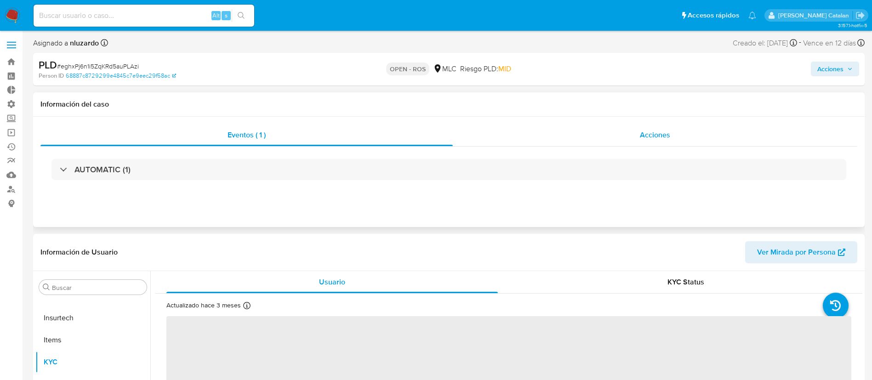
click at [599, 131] on div "Acciones" at bounding box center [655, 135] width 404 height 22
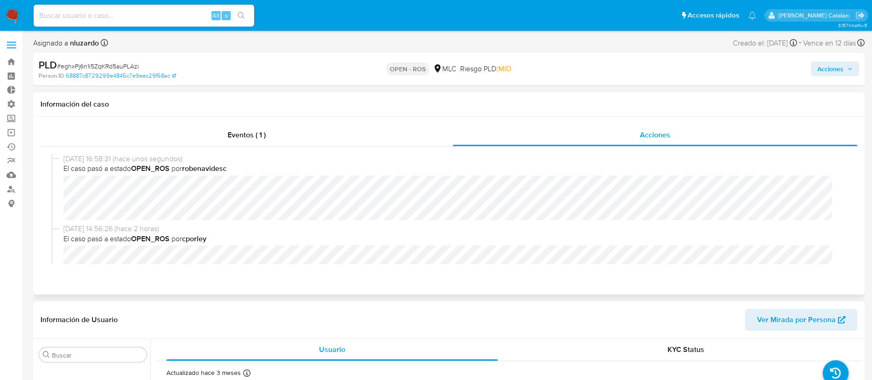
select select "10"
